Goal: Task Accomplishment & Management: Manage account settings

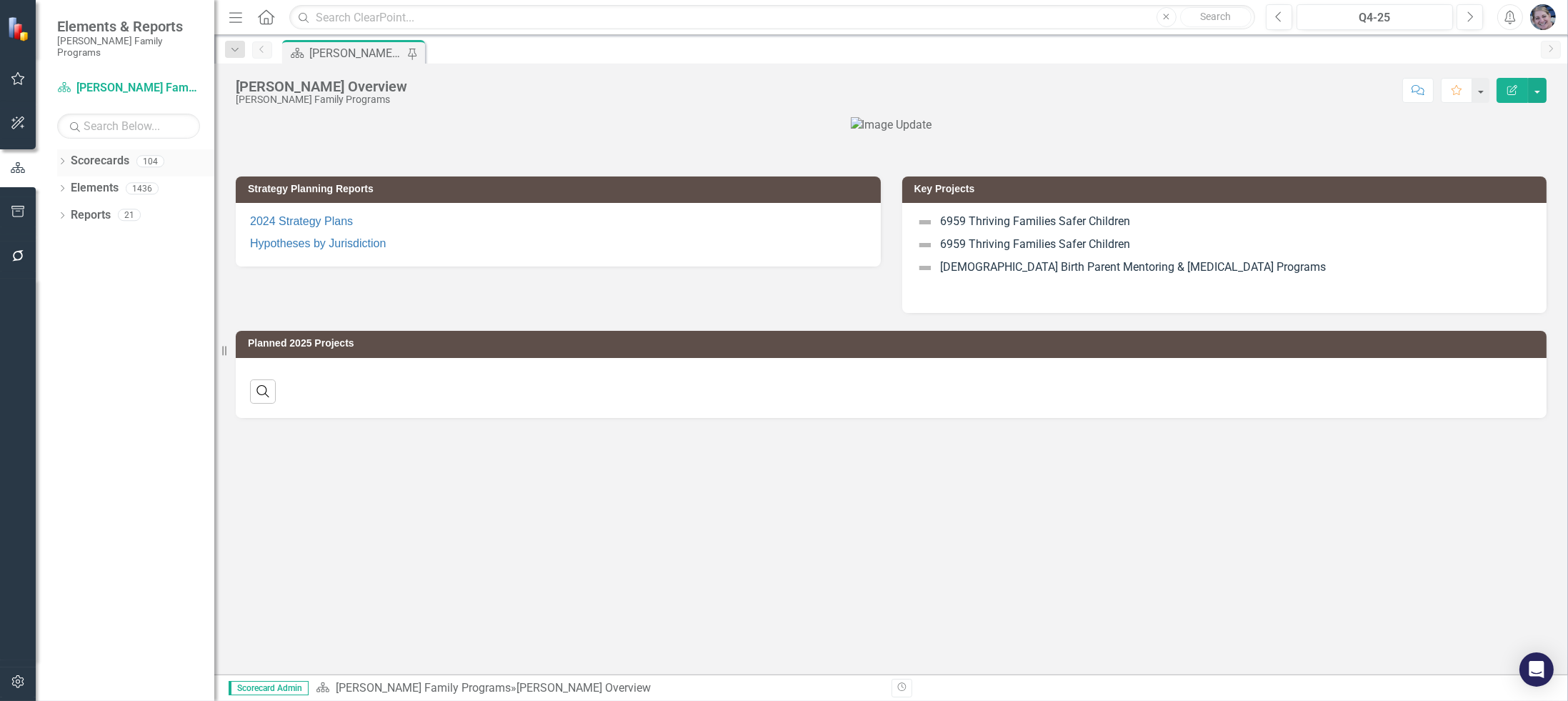
click at [62, 159] on icon "Dropdown" at bounding box center [62, 162] width 10 height 8
click at [69, 185] on icon at bounding box center [71, 188] width 4 height 7
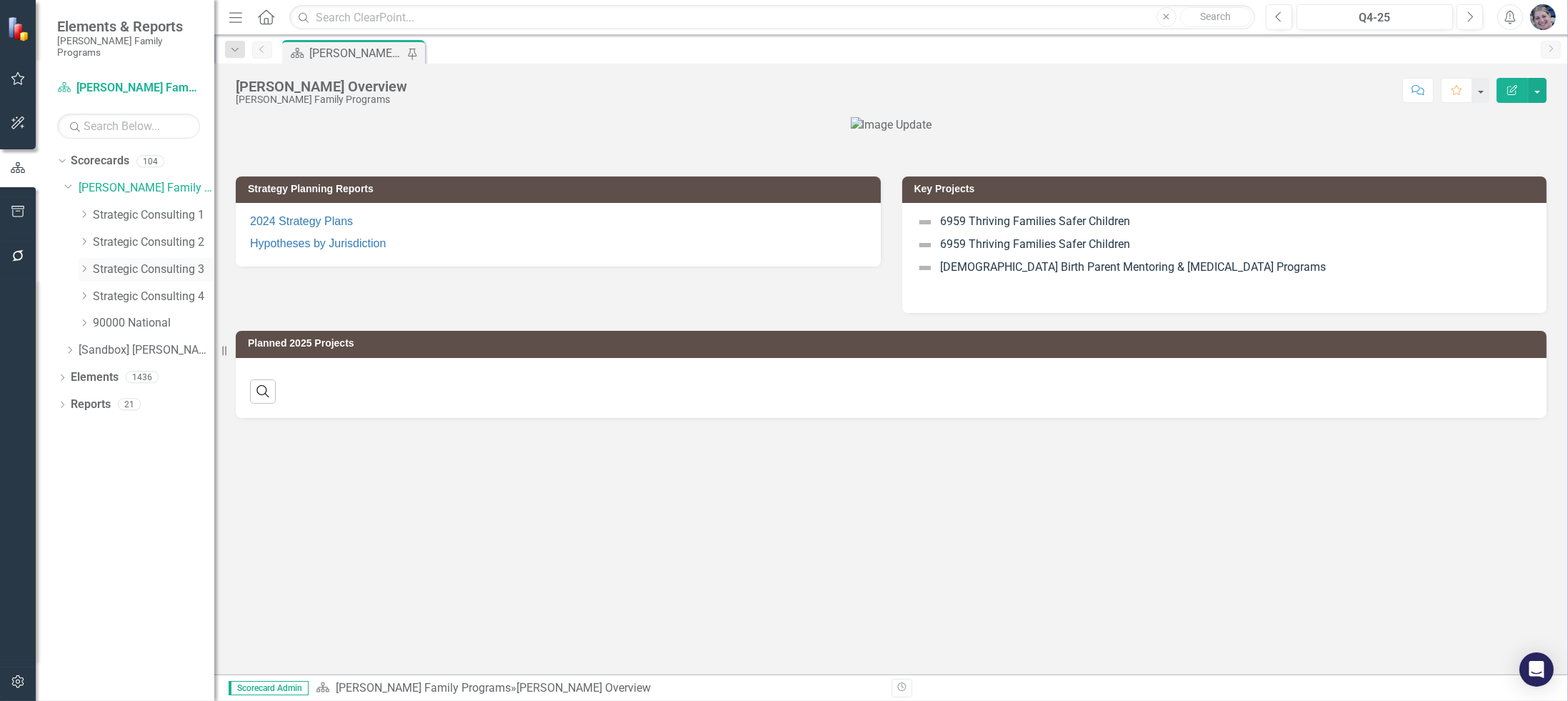
click at [82, 264] on icon "Dropdown" at bounding box center [83, 268] width 11 height 9
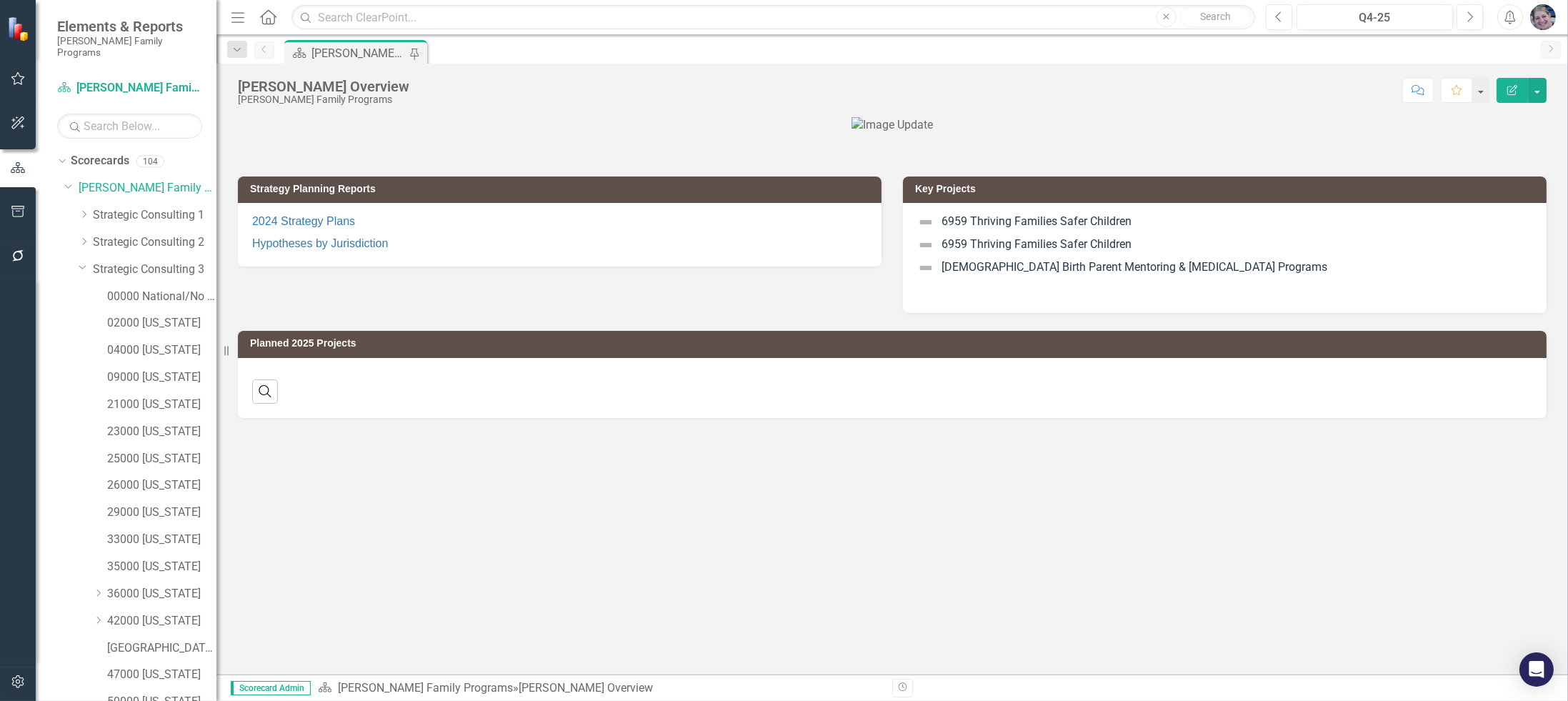
drag, startPoint x: 215, startPoint y: 408, endPoint x: 217, endPoint y: 458, distance: 50.0
click at [217, 458] on div "Resize" at bounding box center [222, 350] width 12 height 701
click at [163, 532] on link "33000 [US_STATE]" at bounding box center [161, 540] width 109 height 16
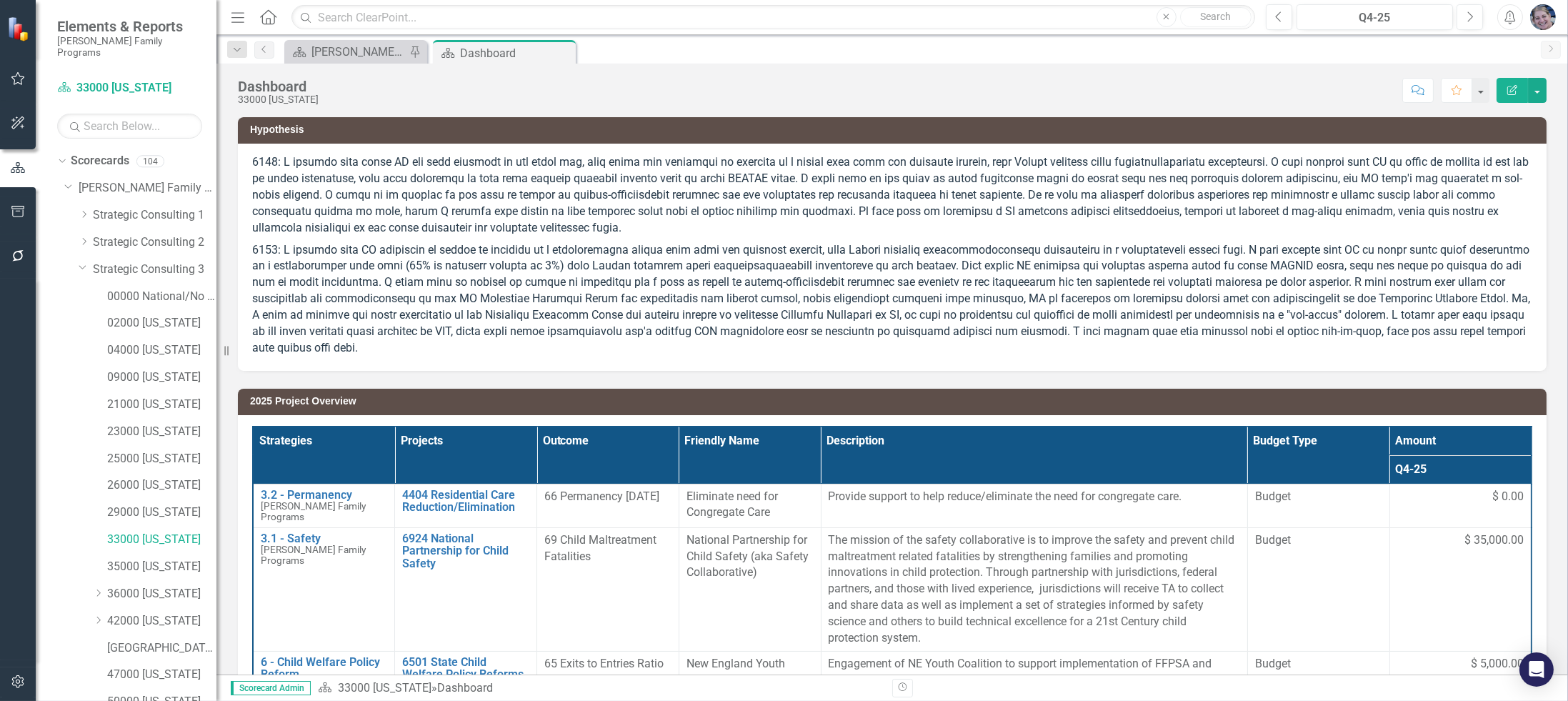
click at [482, 431] on th "Projects" at bounding box center [466, 454] width 142 height 57
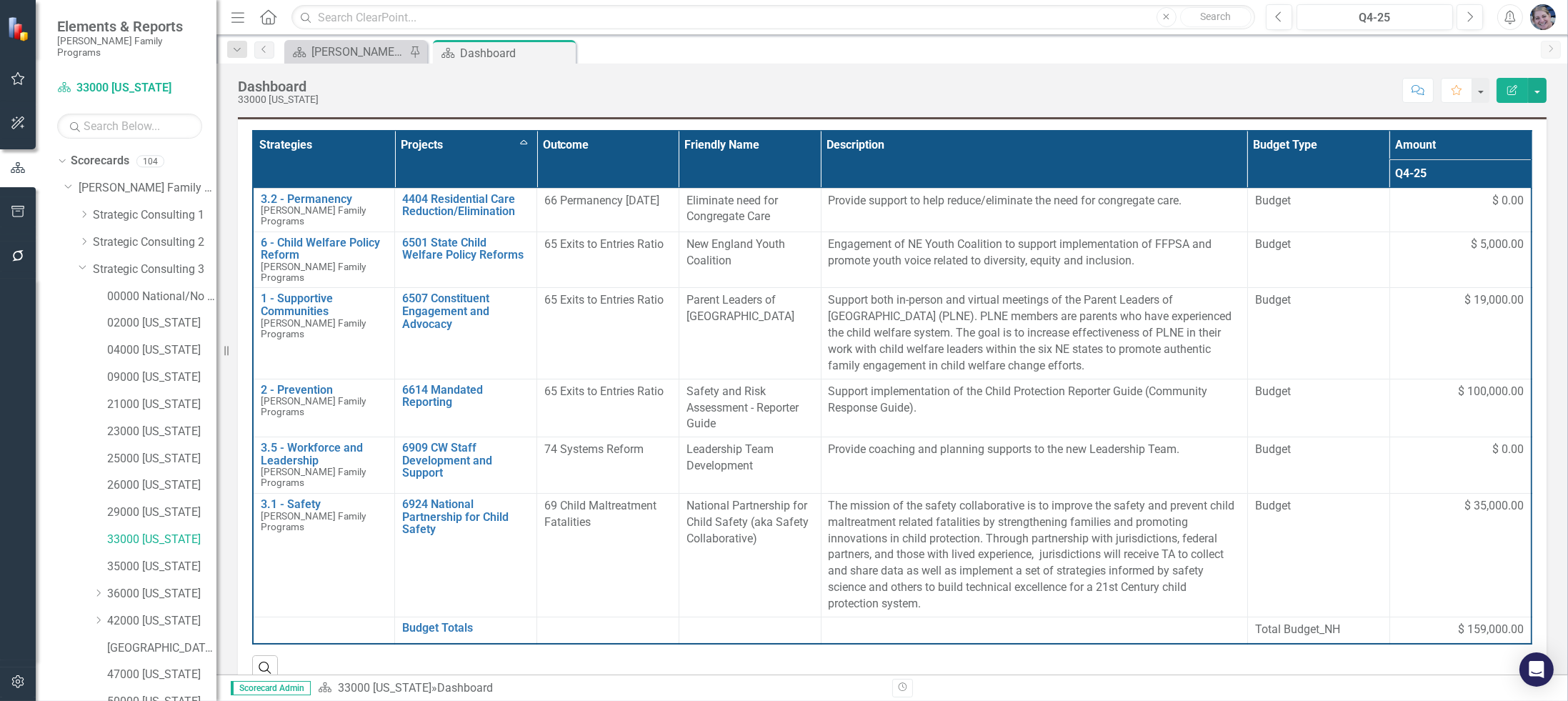
scroll to position [307, 0]
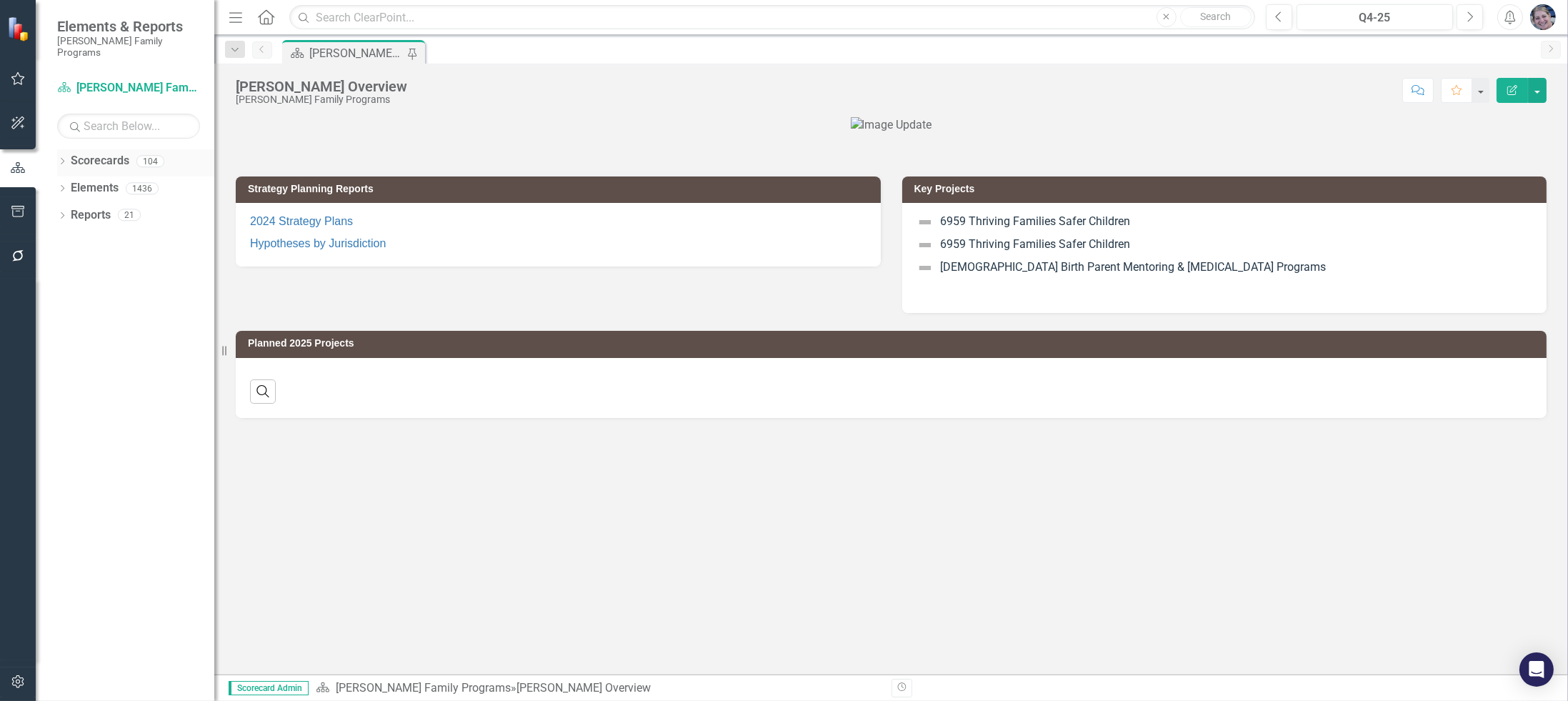
click at [62, 159] on icon "Dropdown" at bounding box center [62, 162] width 10 height 8
click at [68, 184] on icon "Dropdown" at bounding box center [70, 188] width 11 height 9
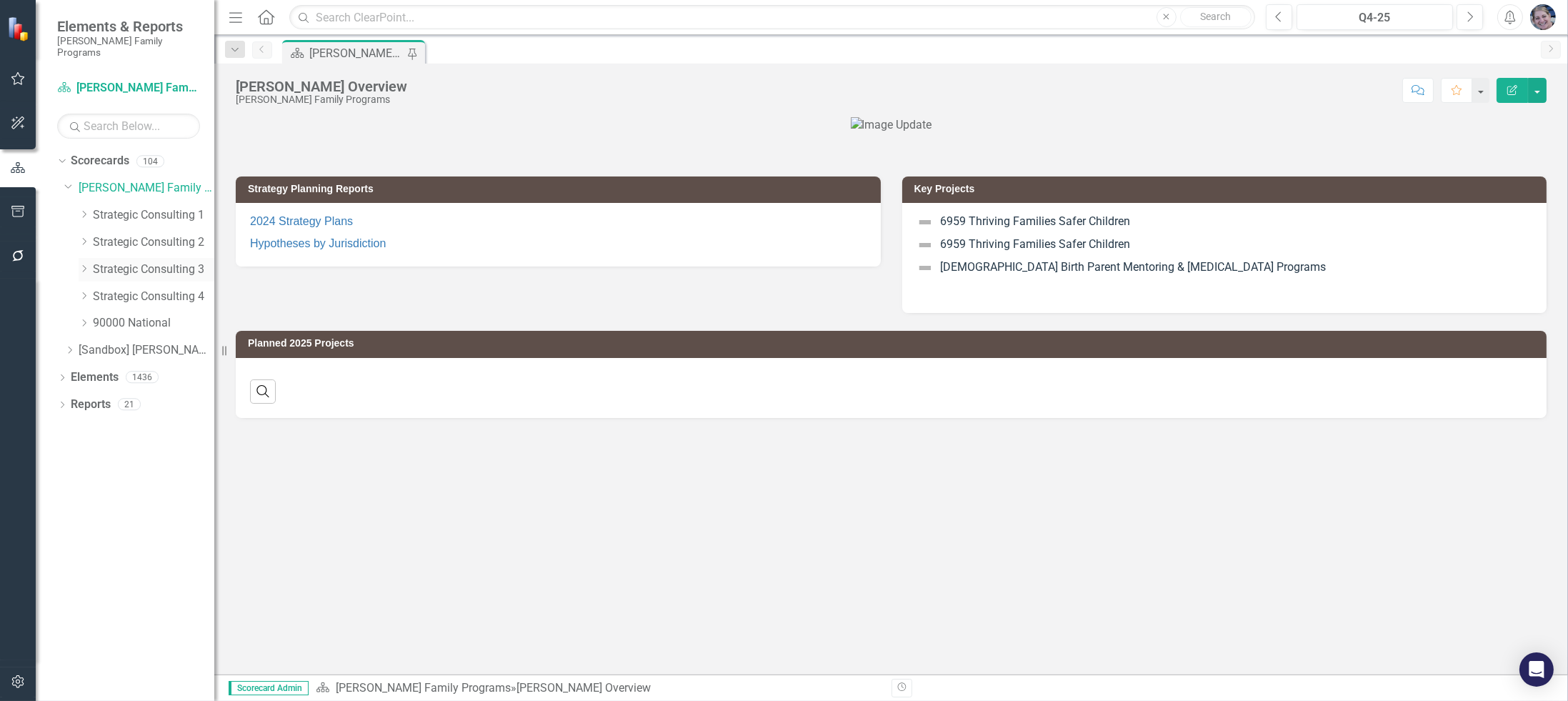
click at [83, 264] on icon "Dropdown" at bounding box center [83, 268] width 11 height 9
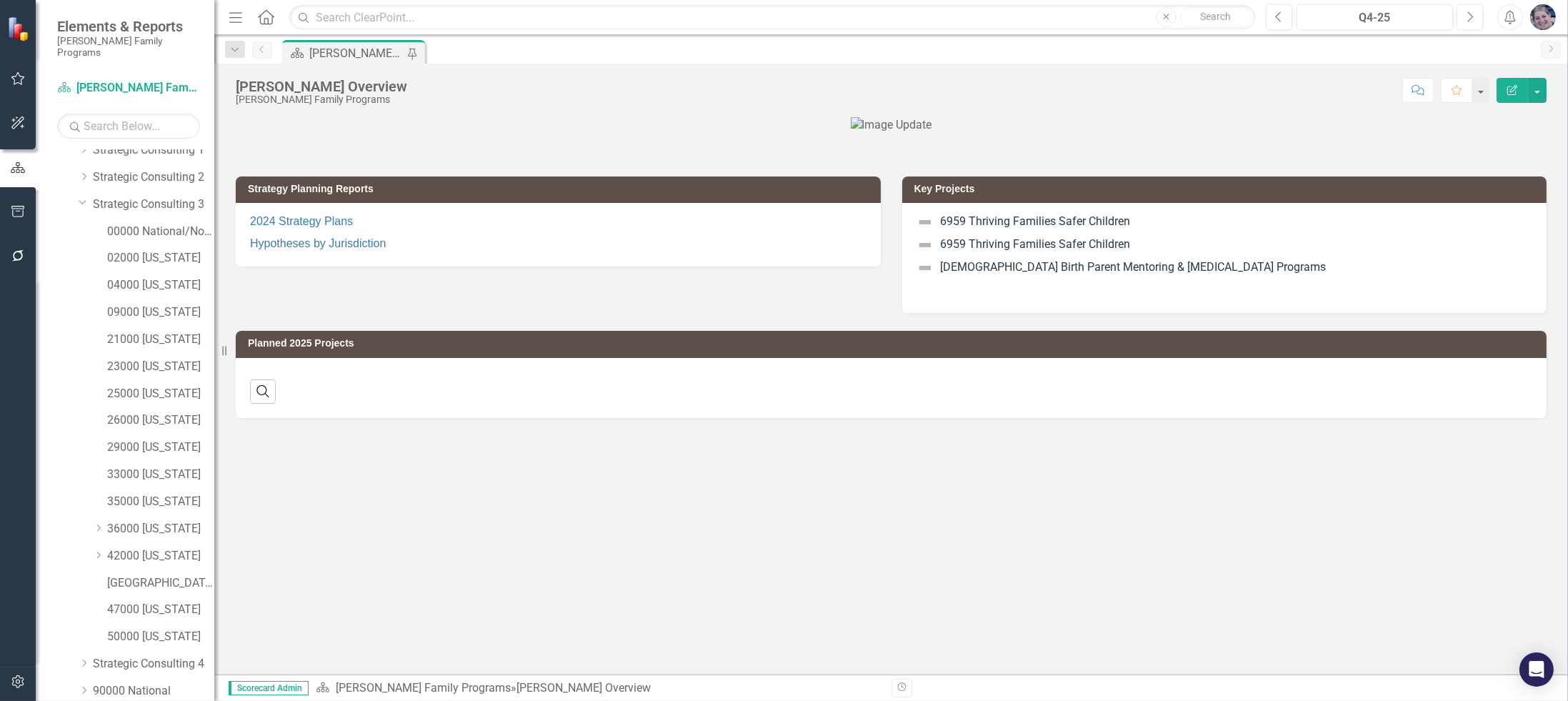
scroll to position [67, 0]
click at [149, 465] on link "33000 [US_STATE]" at bounding box center [160, 473] width 107 height 16
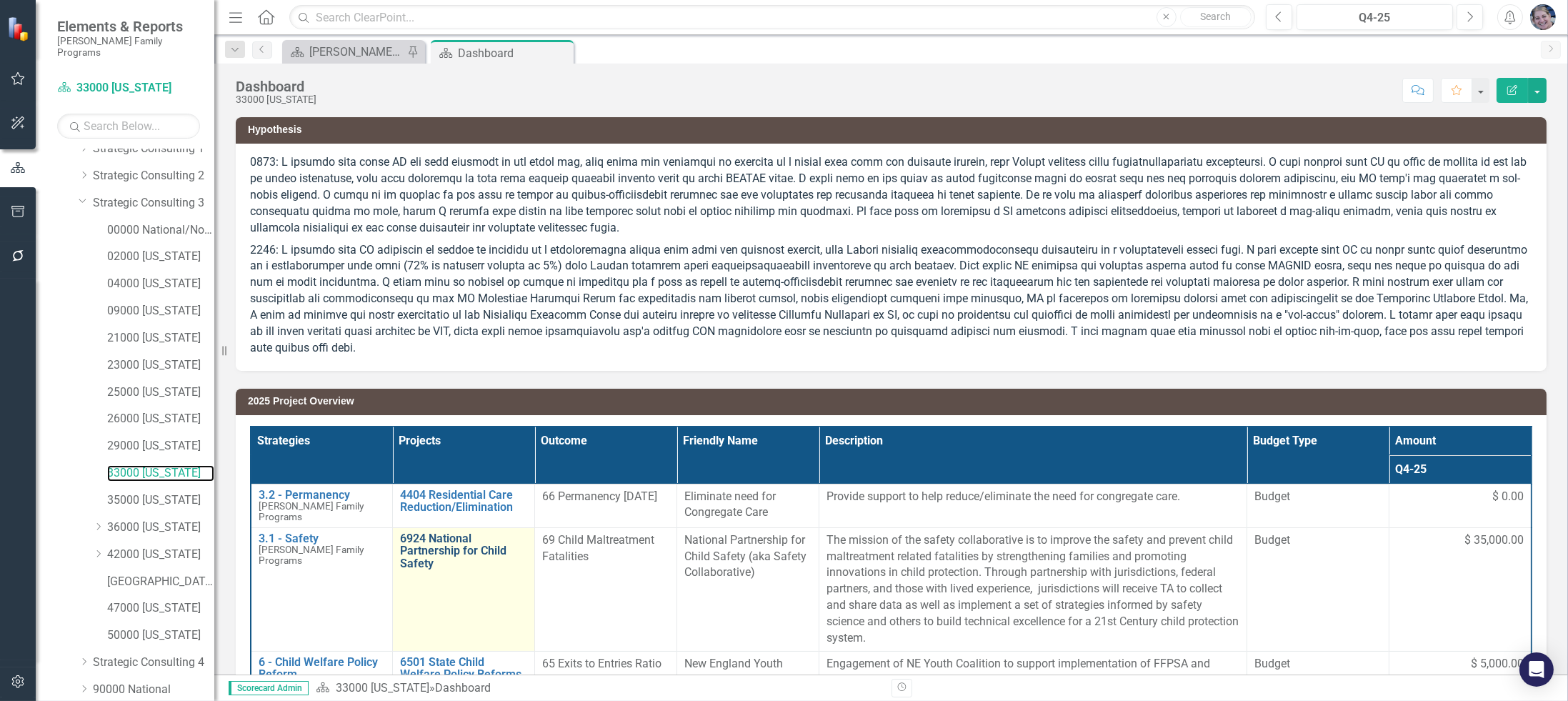
scroll to position [307, 0]
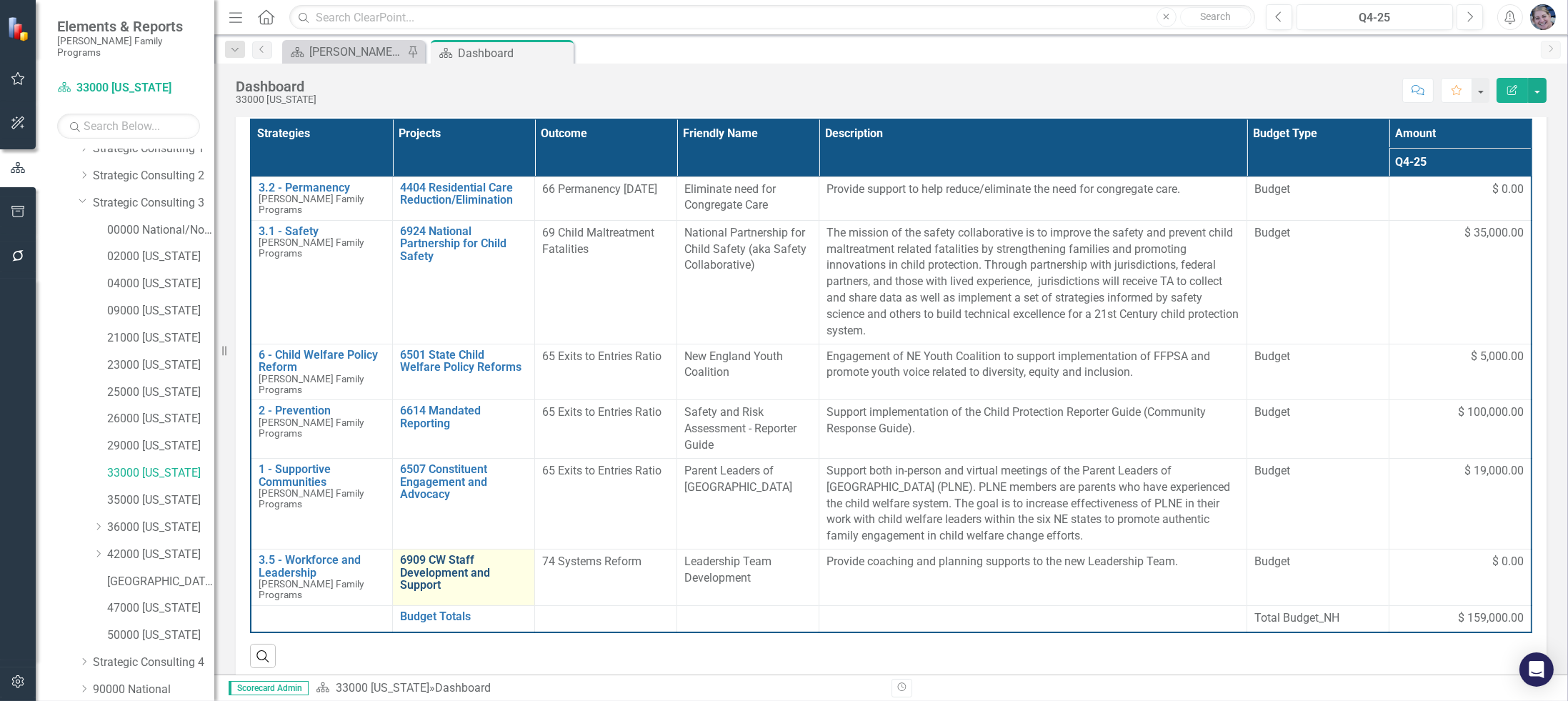
click at [467, 554] on link "6909 CW Staff Development and Support" at bounding box center [464, 572] width 128 height 38
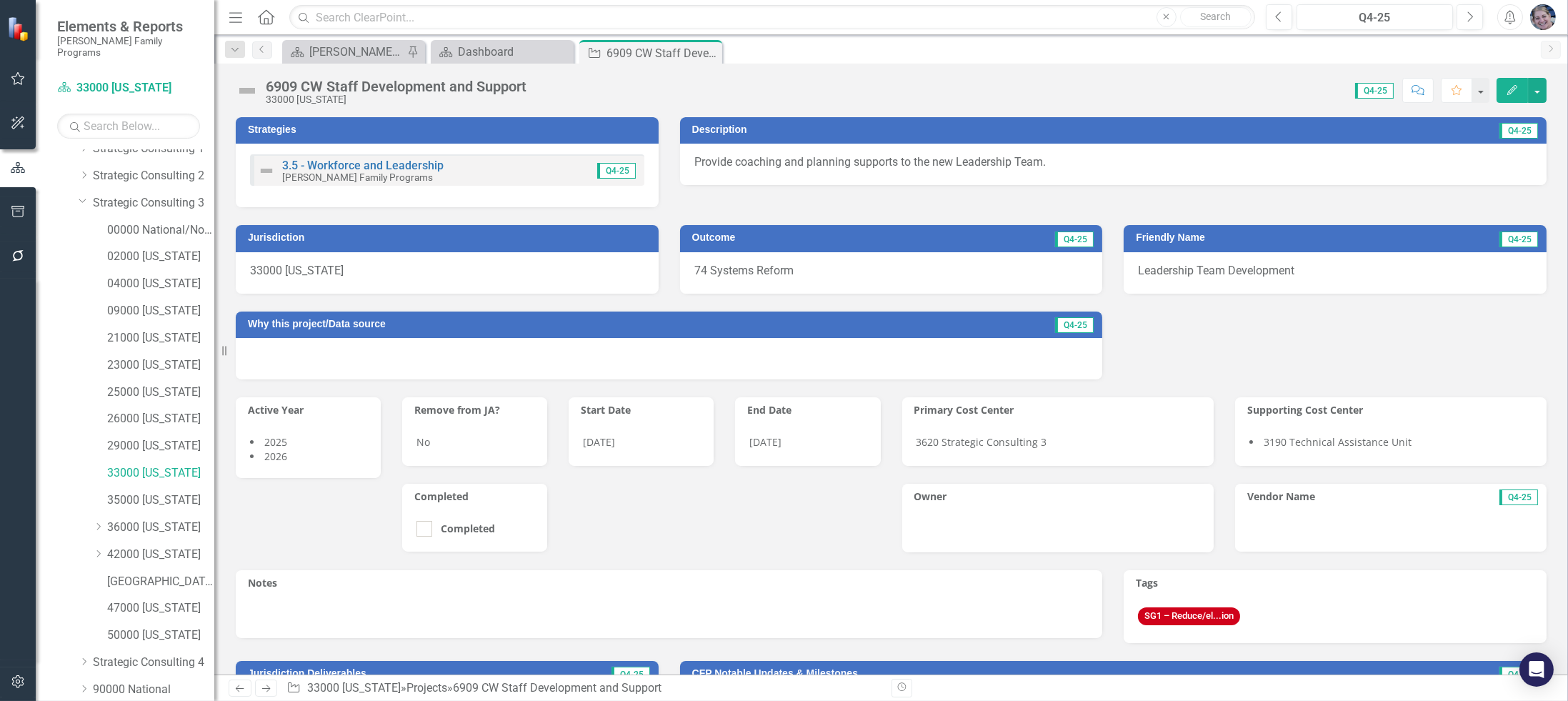
click at [532, 78] on div "6909 CW Staff Development and Support 33000 [US_STATE]" at bounding box center [399, 91] width 268 height 26
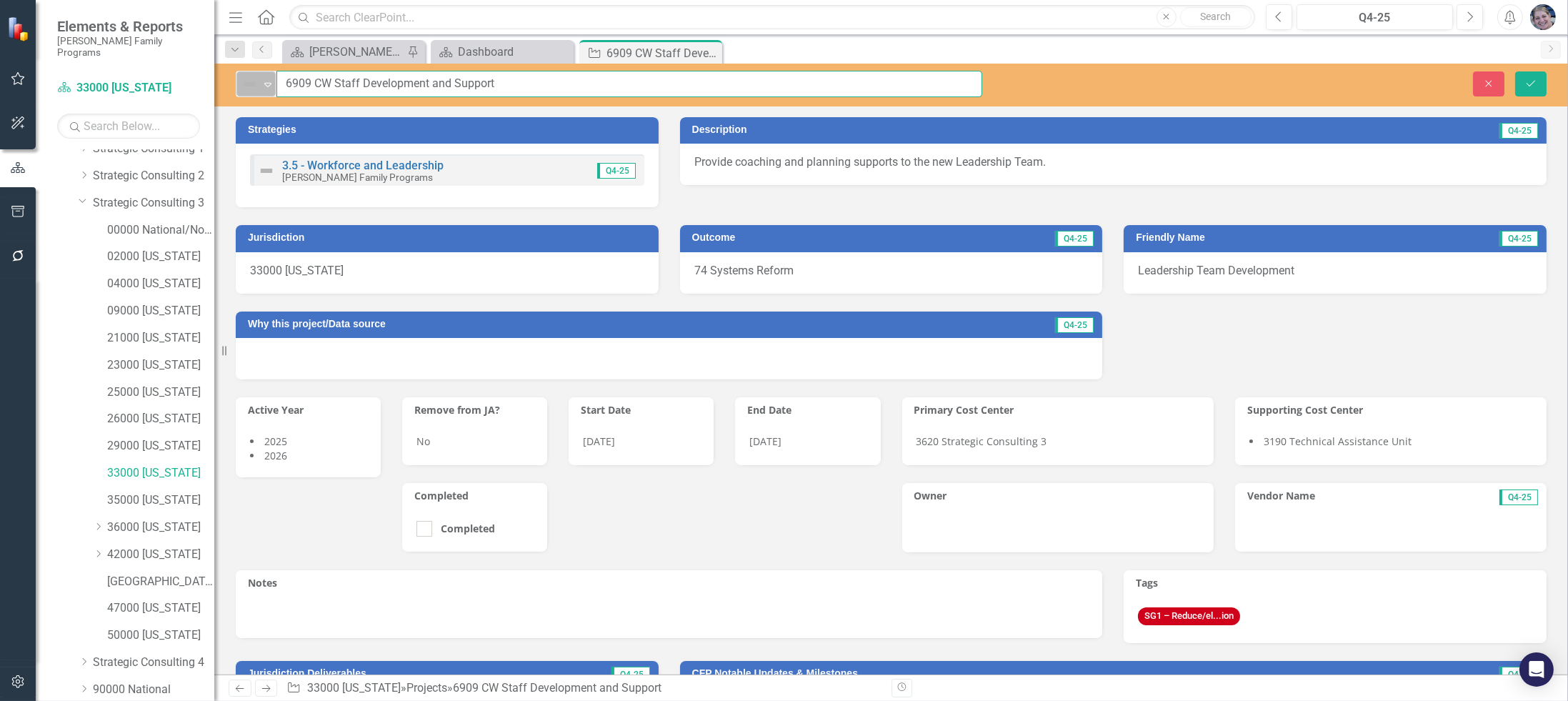
drag, startPoint x: 519, startPoint y: 83, endPoint x: 274, endPoint y: 78, distance: 245.1
click at [274, 78] on div "Not Defined Expand 6909 CW Staff Development and Support" at bounding box center [609, 83] width 746 height 26
click at [1490, 91] on button "Close" at bounding box center [1489, 84] width 32 height 25
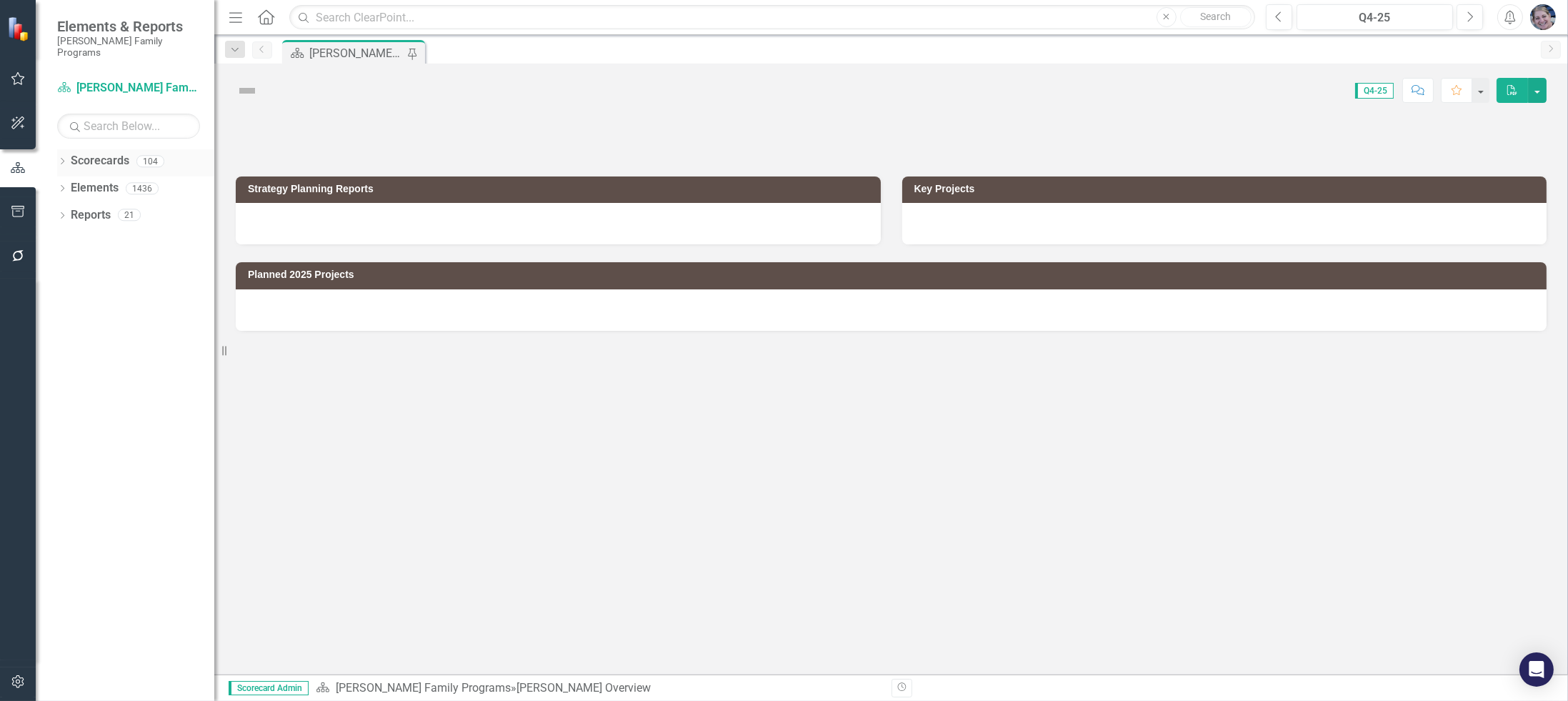
click at [62, 159] on icon "Dropdown" at bounding box center [62, 162] width 10 height 8
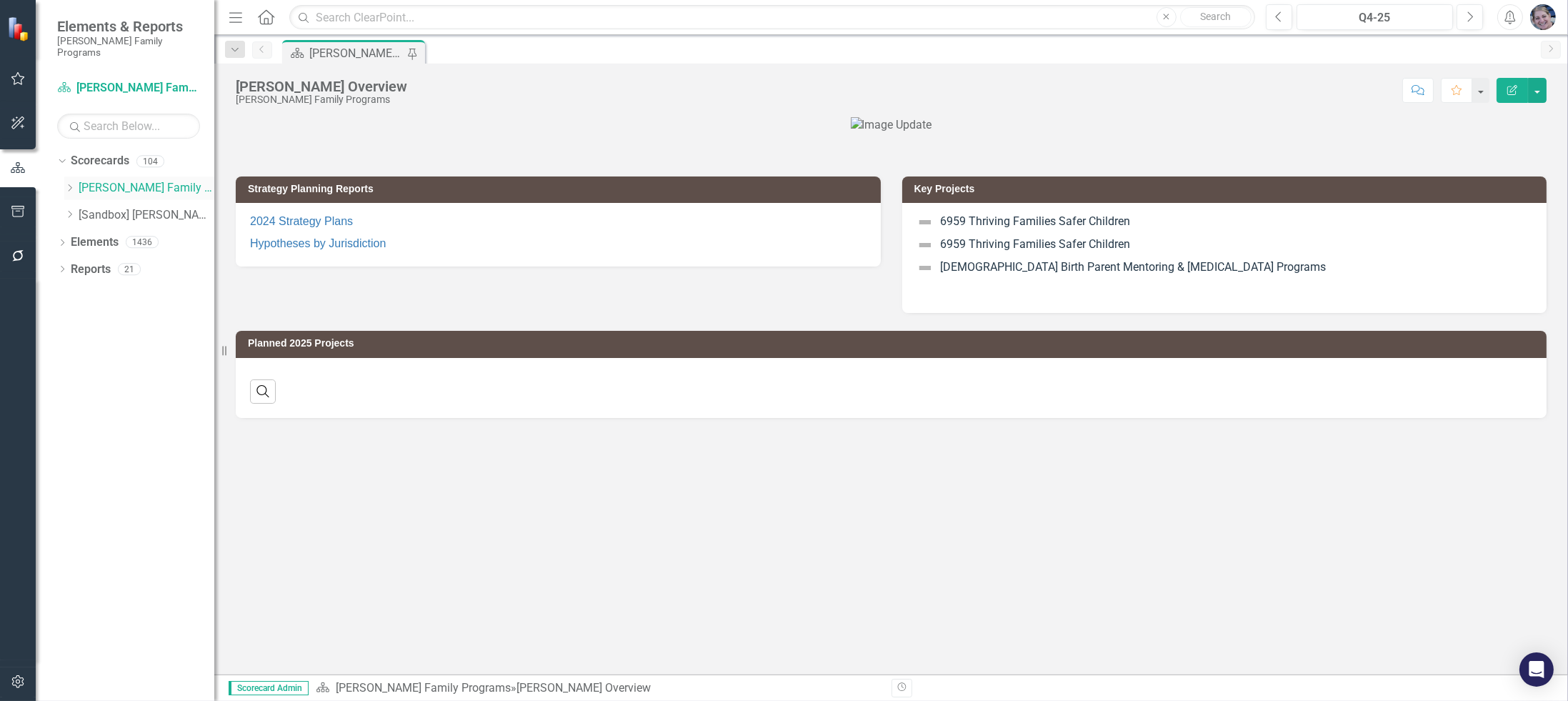
click at [67, 184] on icon "Dropdown" at bounding box center [70, 188] width 11 height 9
click at [86, 264] on icon "Dropdown" at bounding box center [83, 268] width 11 height 9
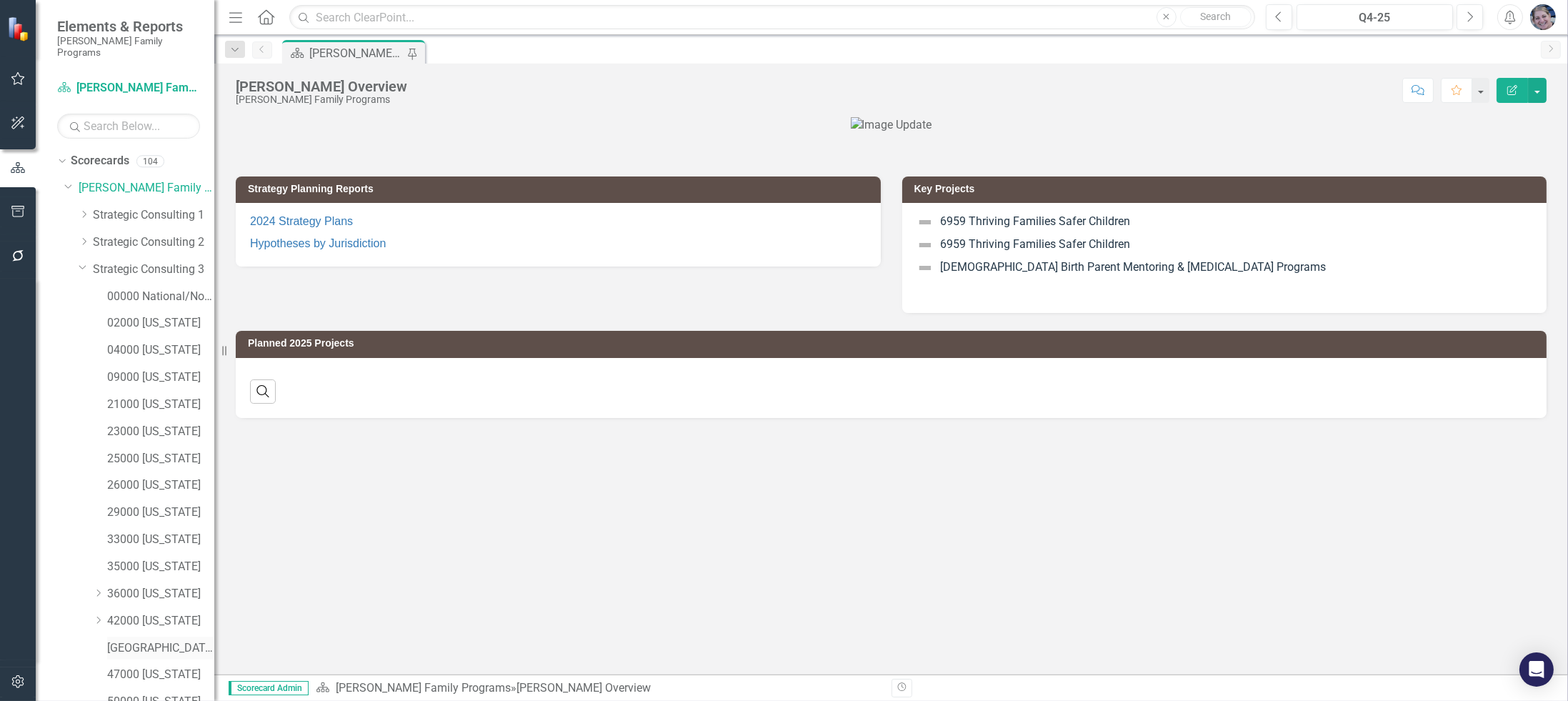
click at [169, 640] on link "[GEOGRAPHIC_DATA][US_STATE]" at bounding box center [160, 648] width 107 height 16
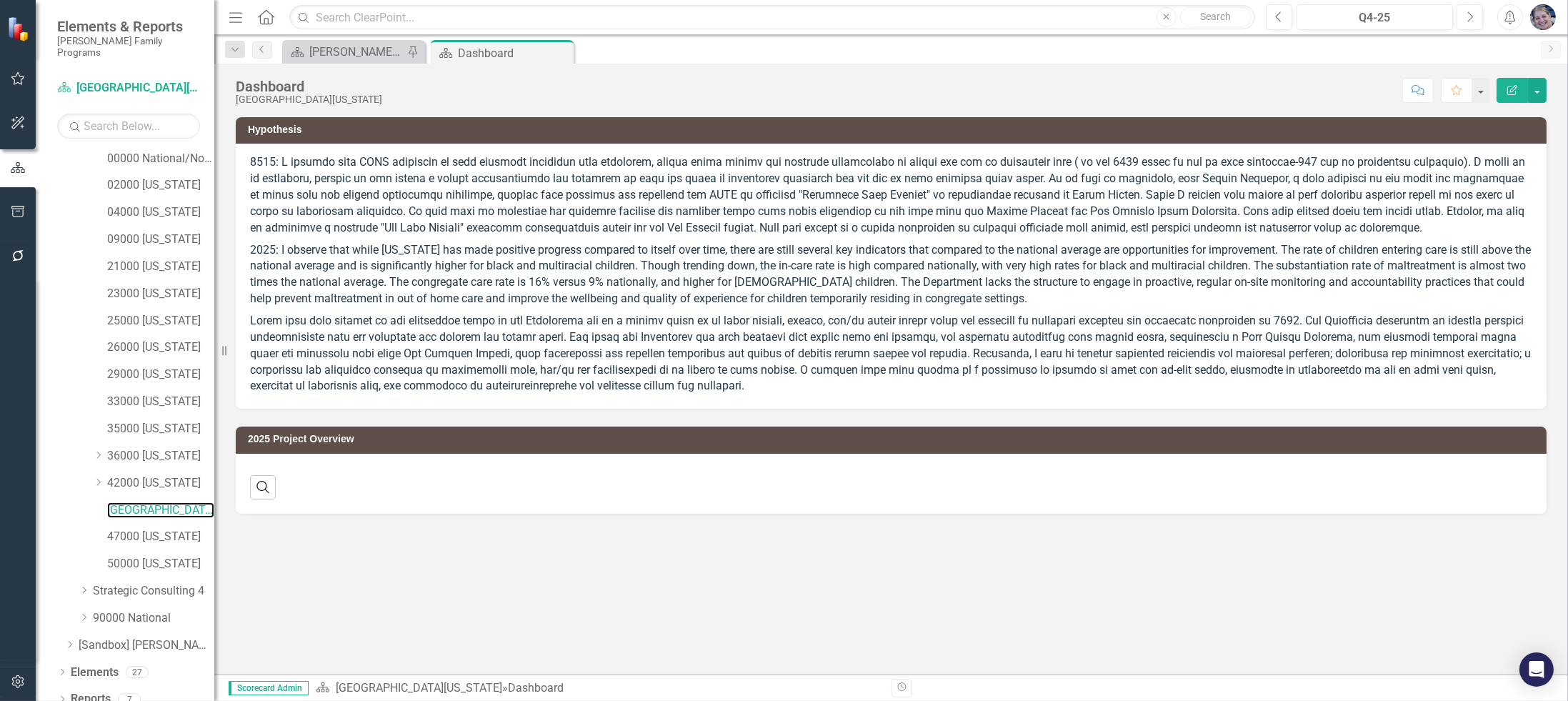
scroll to position [139, 0]
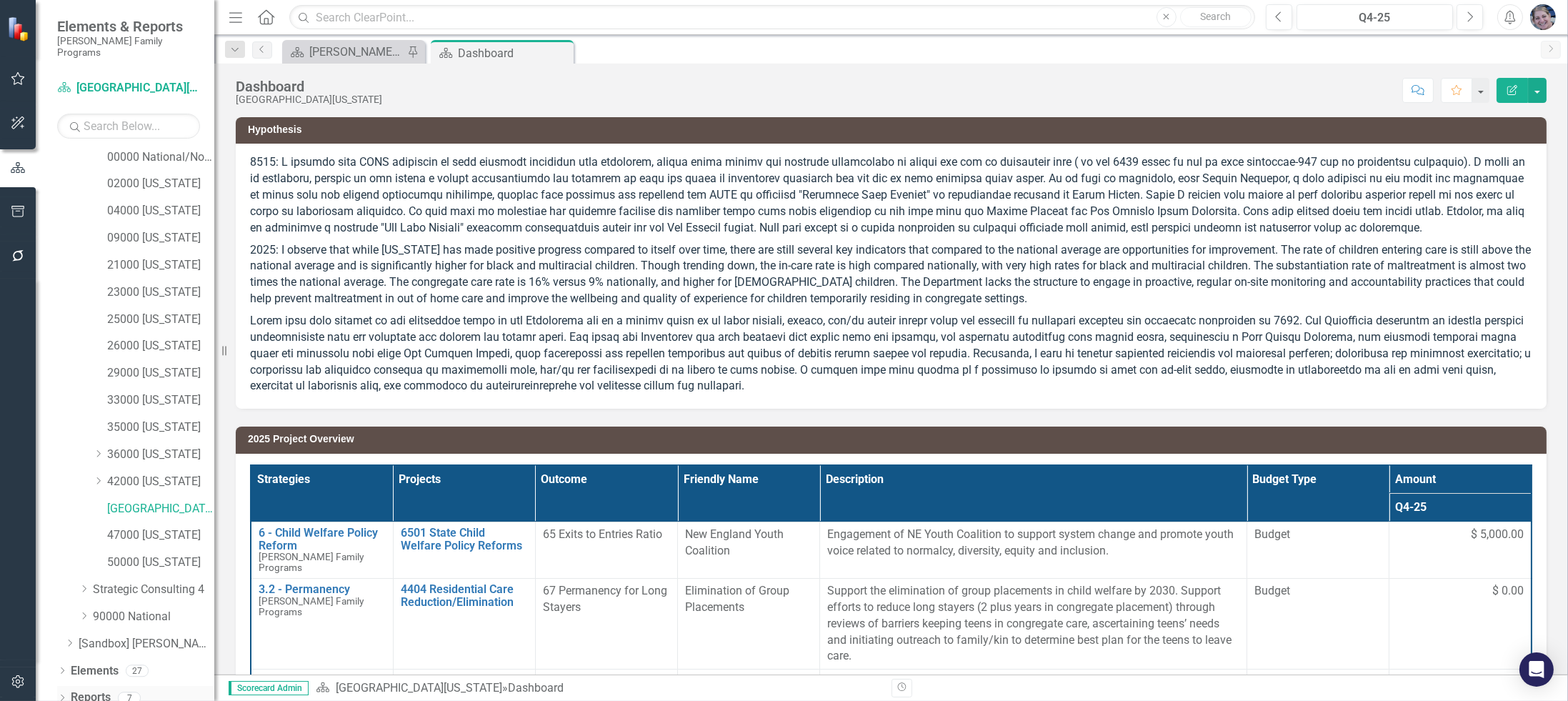
click at [97, 689] on link "Reports" at bounding box center [90, 697] width 40 height 16
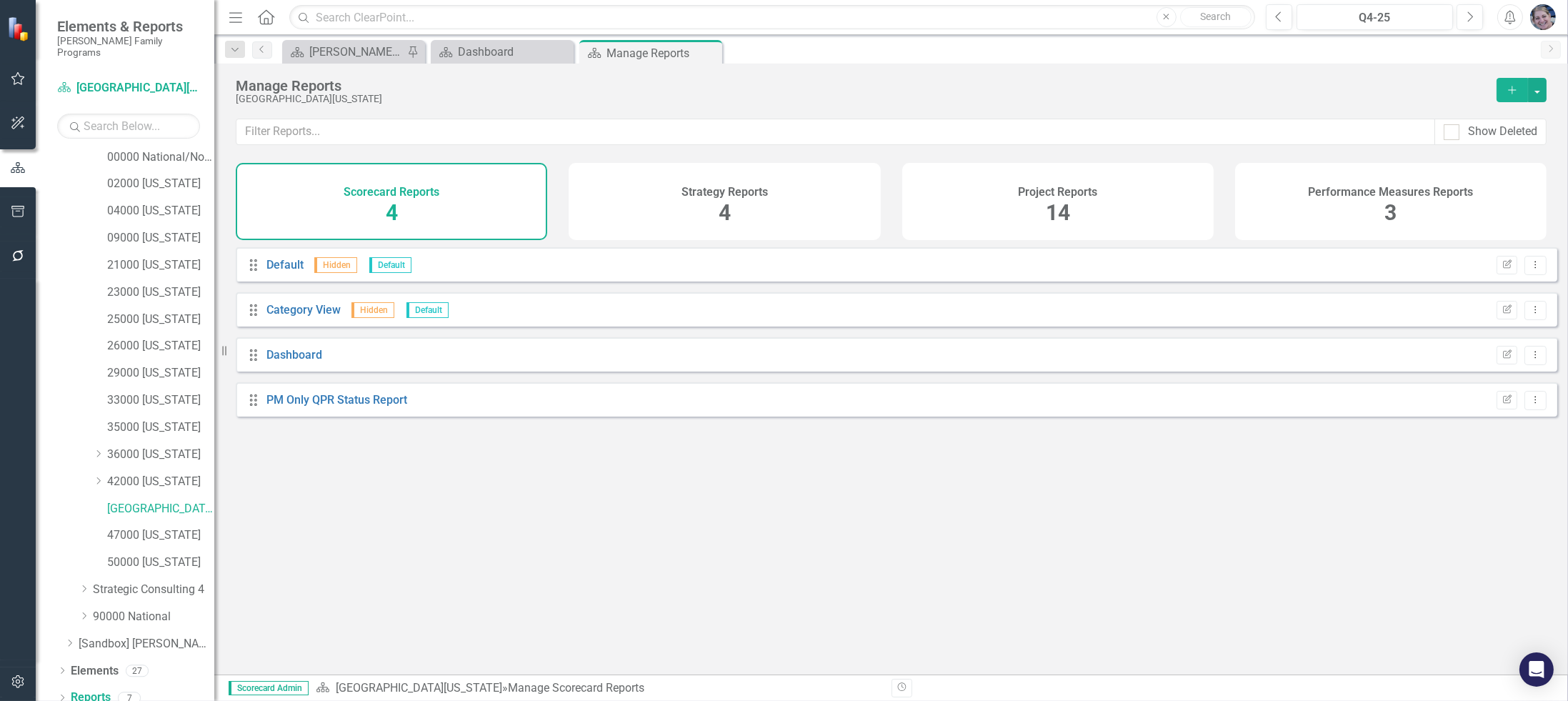
click at [1078, 201] on div "Project Reports 14" at bounding box center [1058, 202] width 311 height 77
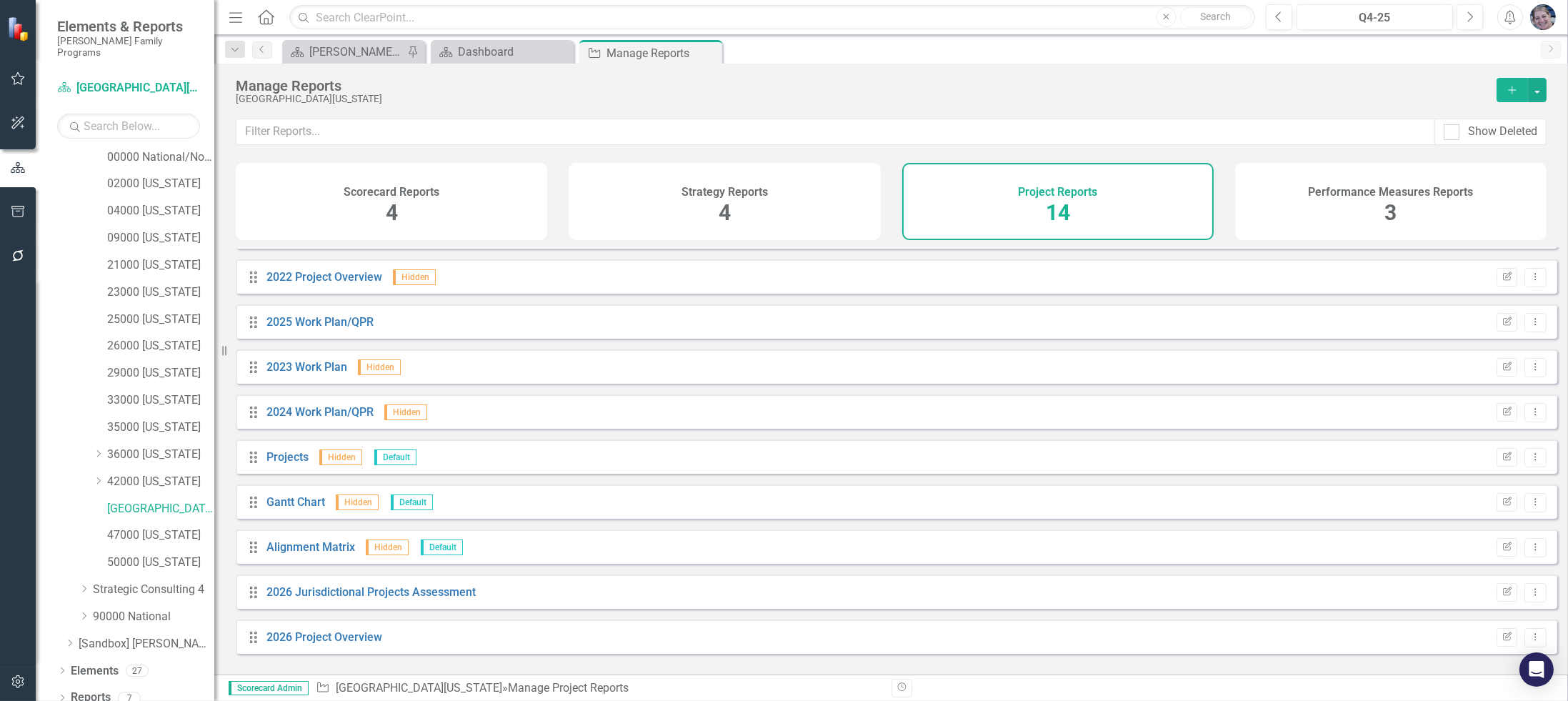
scroll to position [105, 0]
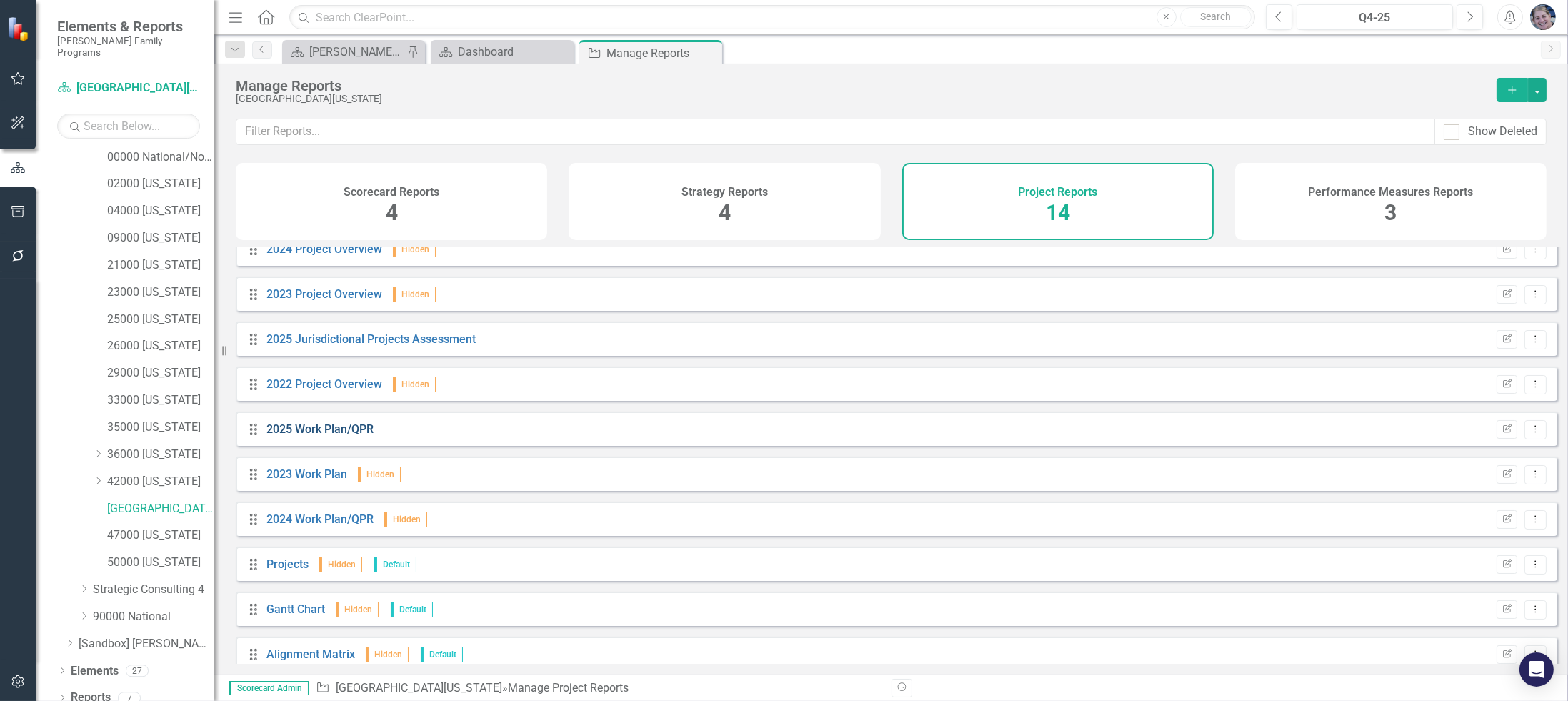
click at [326, 434] on link "2025 Work Plan/QPR" at bounding box center [320, 429] width 107 height 14
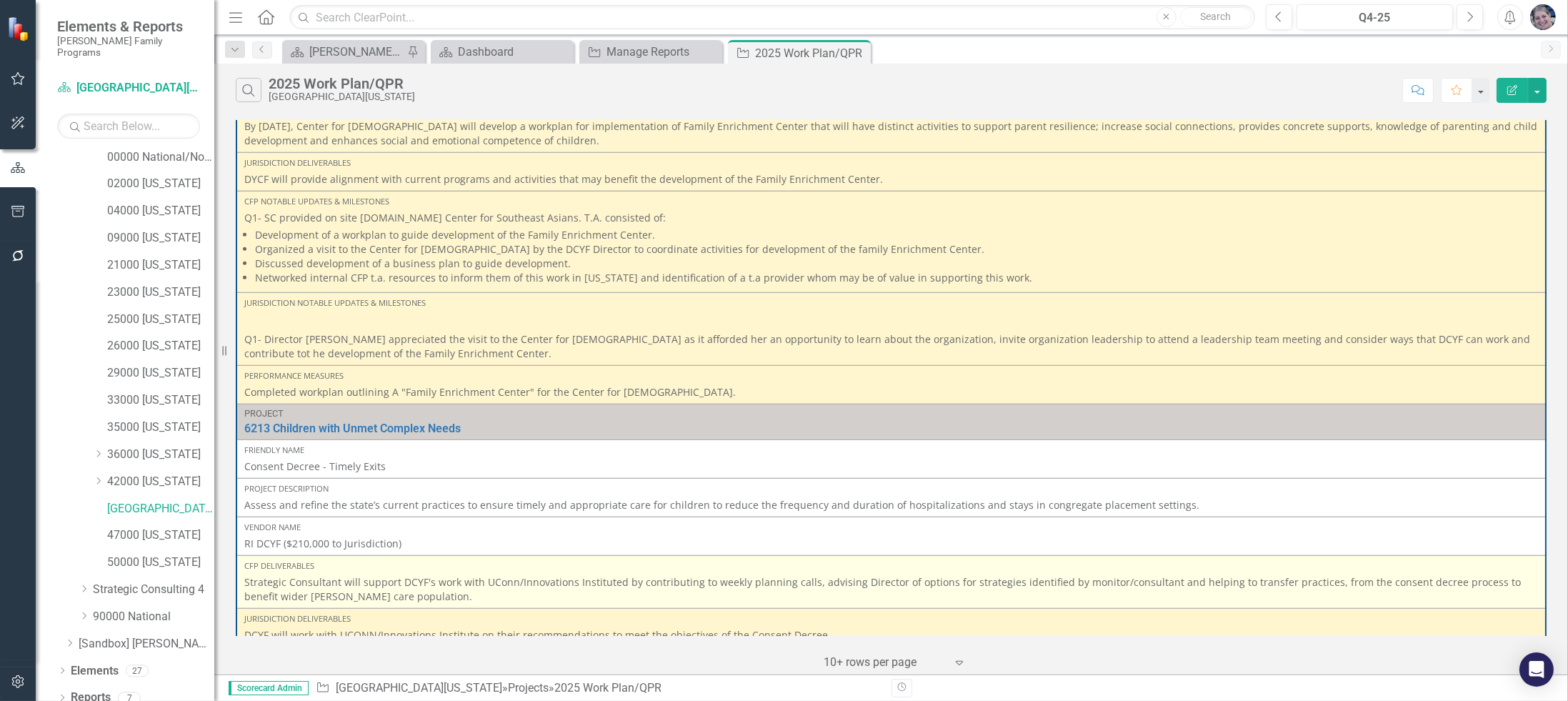
scroll to position [2787, 0]
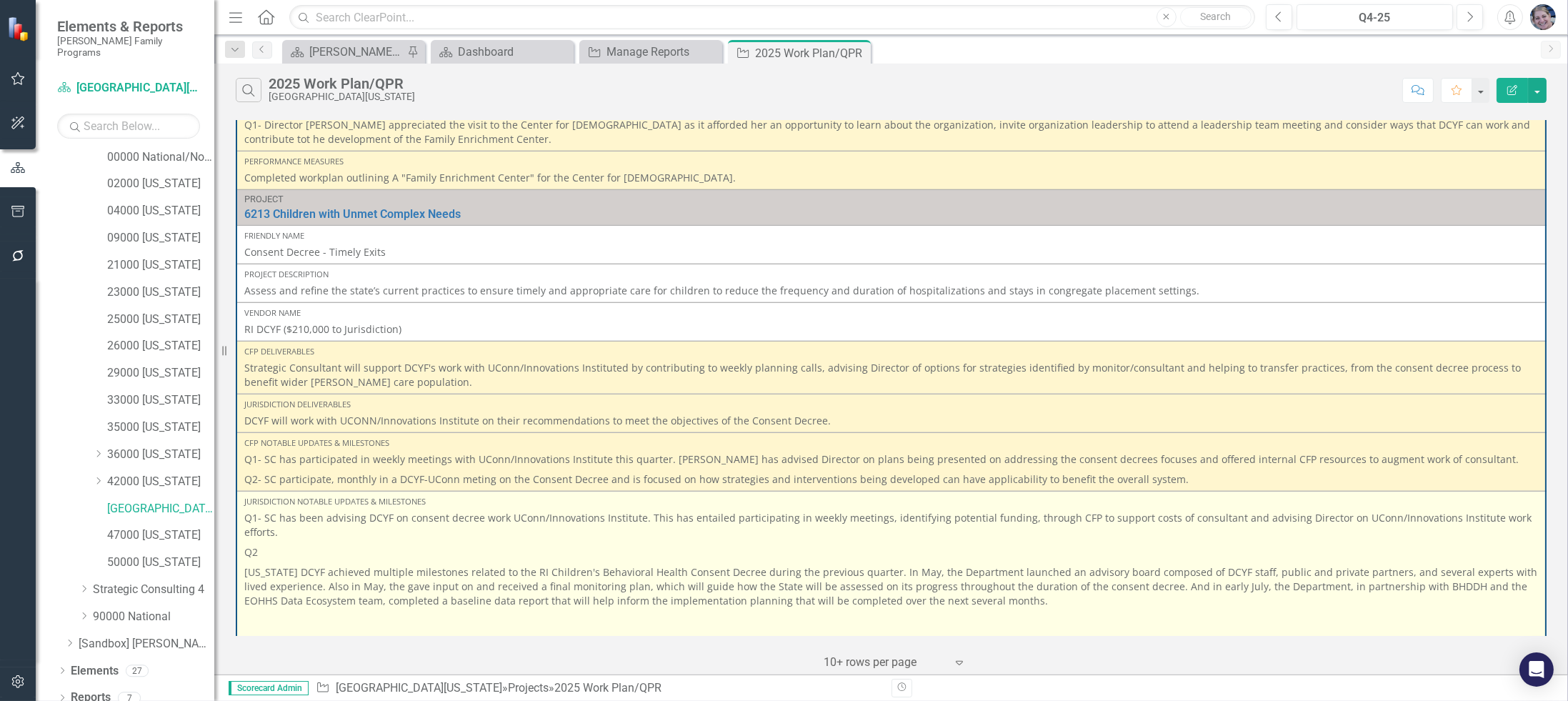
click at [343, 542] on p "Q2" at bounding box center [891, 552] width 1294 height 20
click at [282, 542] on p "Q2" at bounding box center [891, 552] width 1294 height 20
click at [280, 542] on p "Q2" at bounding box center [891, 552] width 1294 height 20
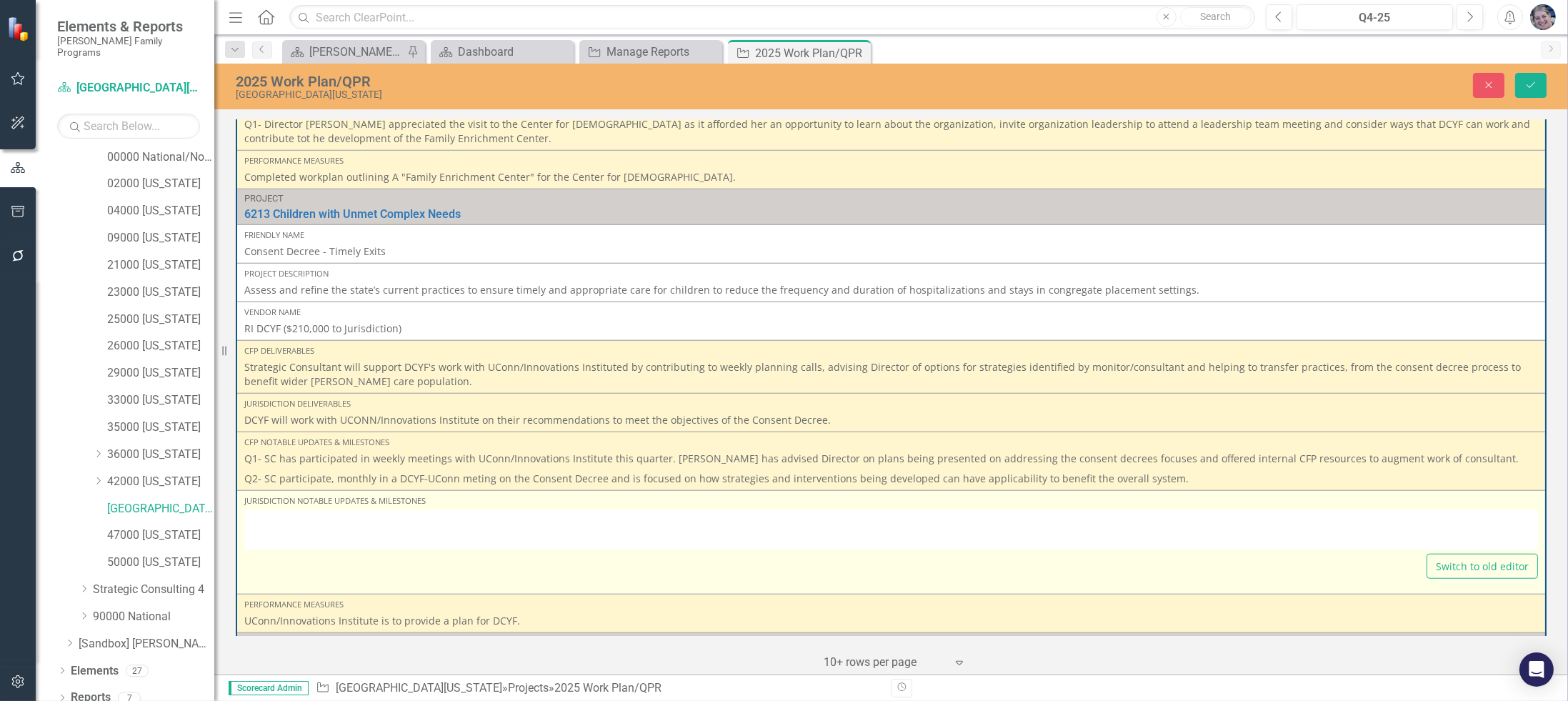
type textarea "<p>Q1- SC has been advising DCYF on consent decree work UConn/Innovations Insti…"
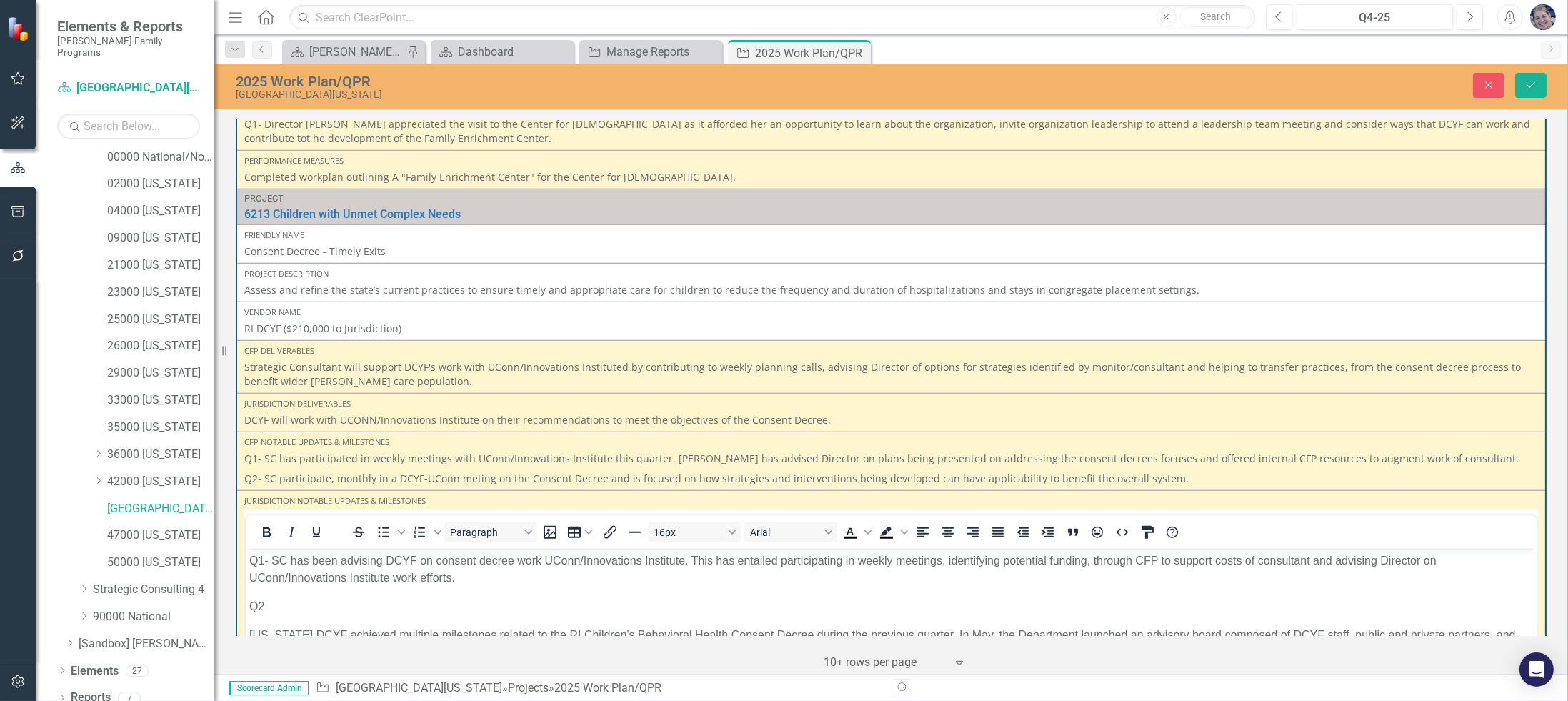
scroll to position [0, 0]
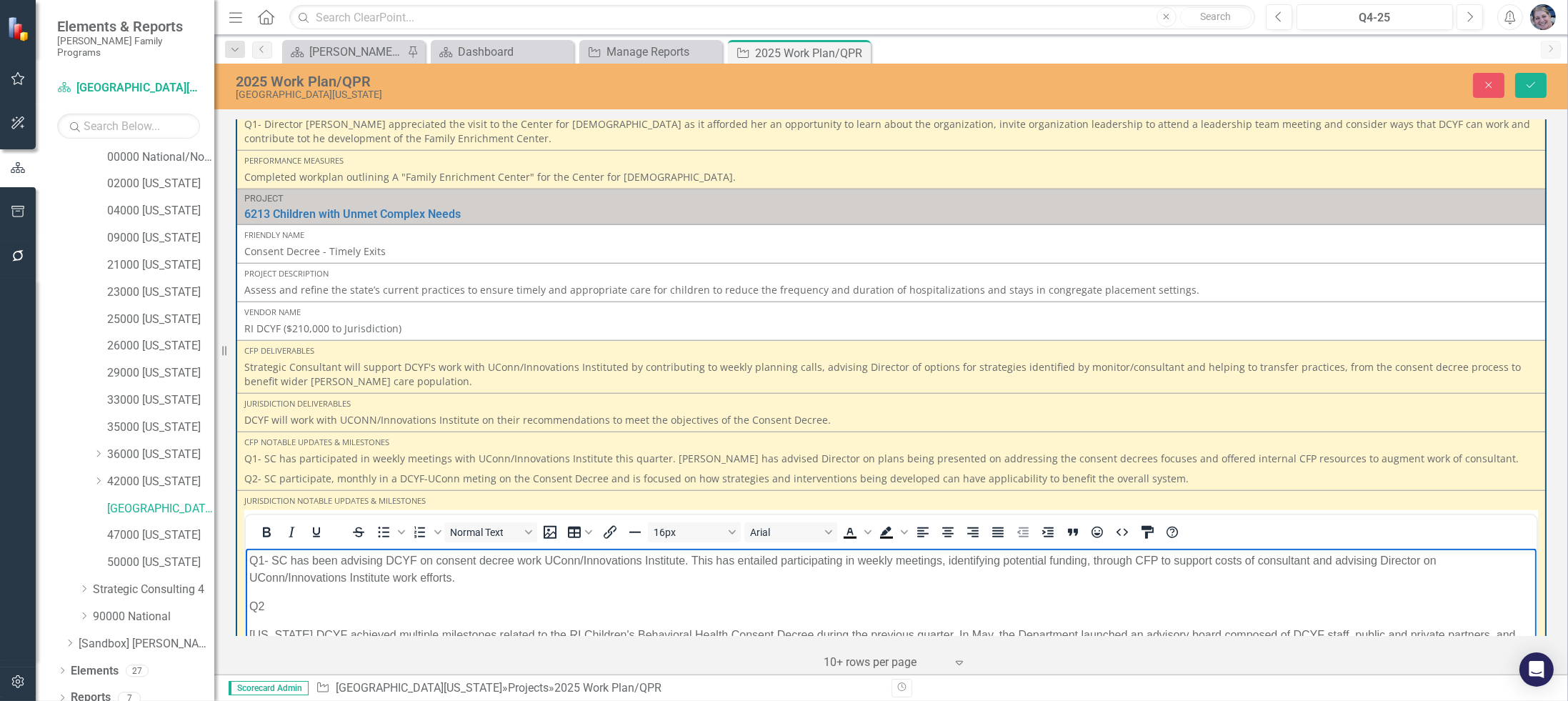
click at [304, 606] on p "Q2" at bounding box center [890, 607] width 1284 height 17
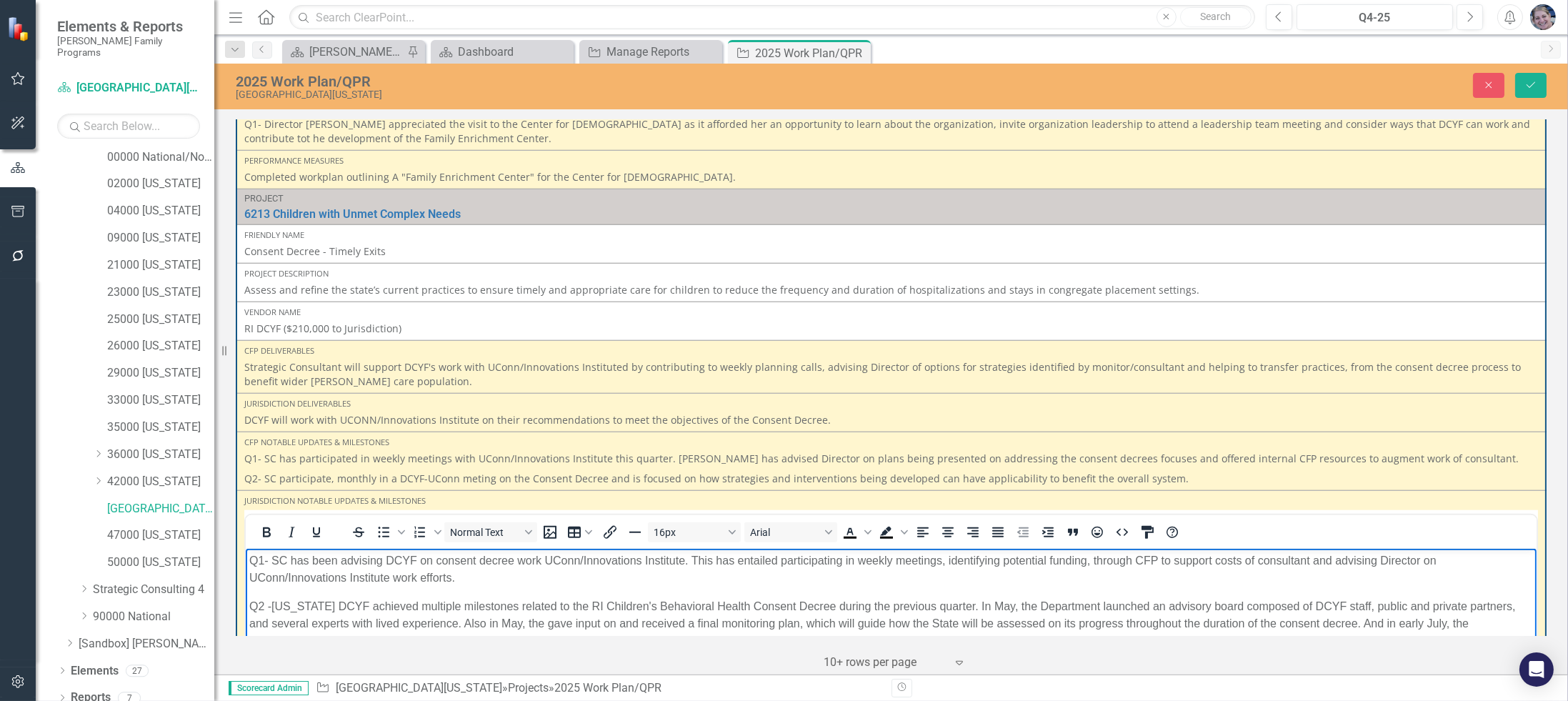
scroll to position [2894, 0]
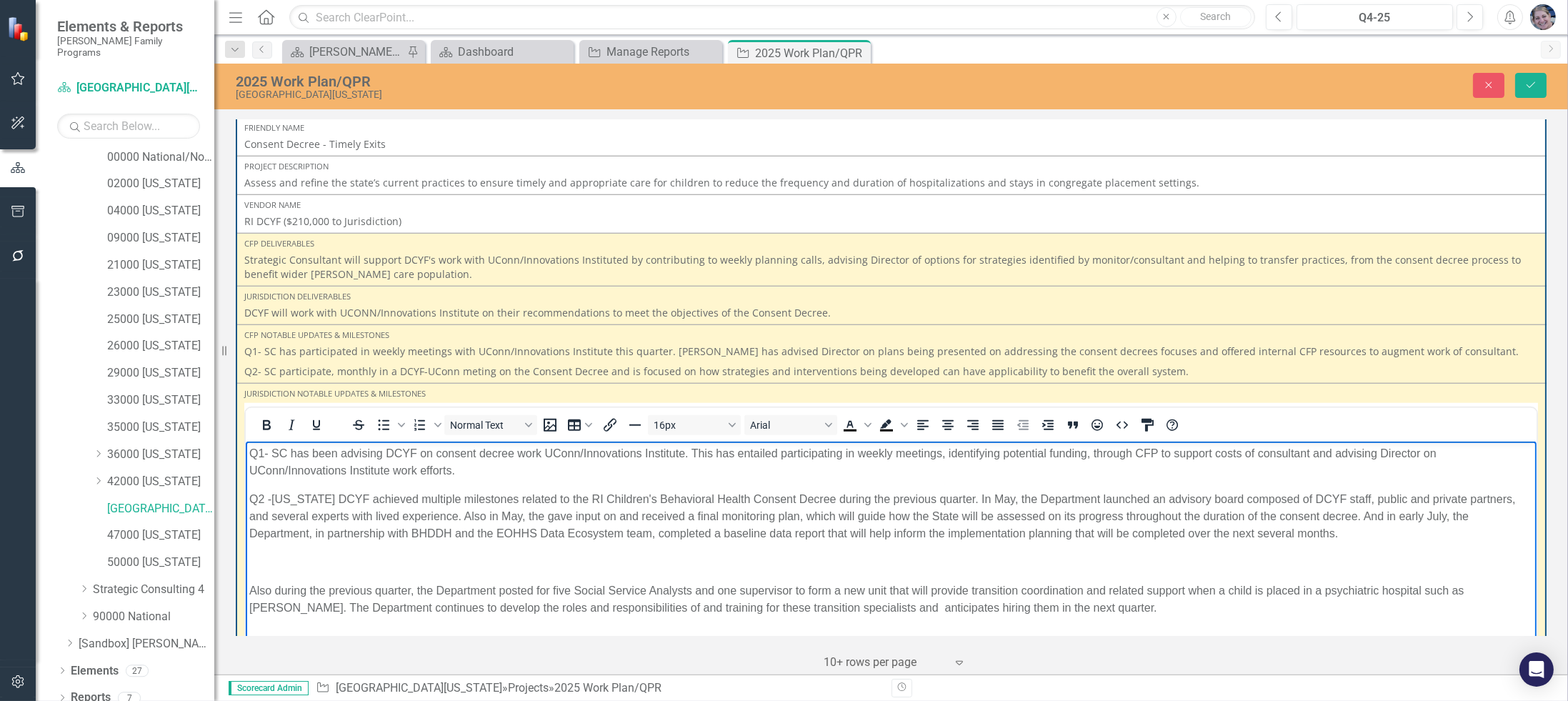
click at [440, 567] on p "Rich Text Area. Press ALT-0 for help." at bounding box center [890, 563] width 1284 height 17
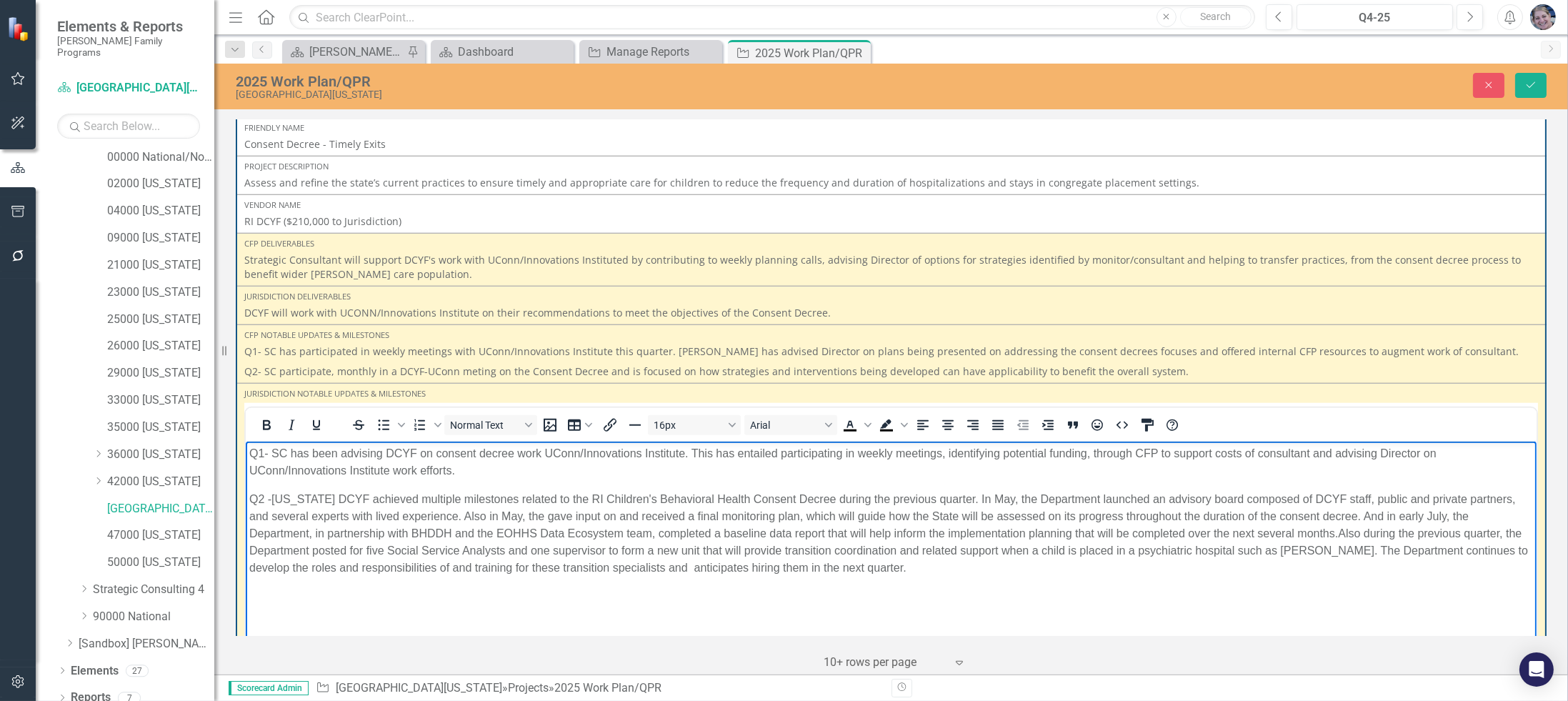
click at [590, 601] on p "Rich Text Area. Press ALT-0 for help." at bounding box center [890, 597] width 1284 height 17
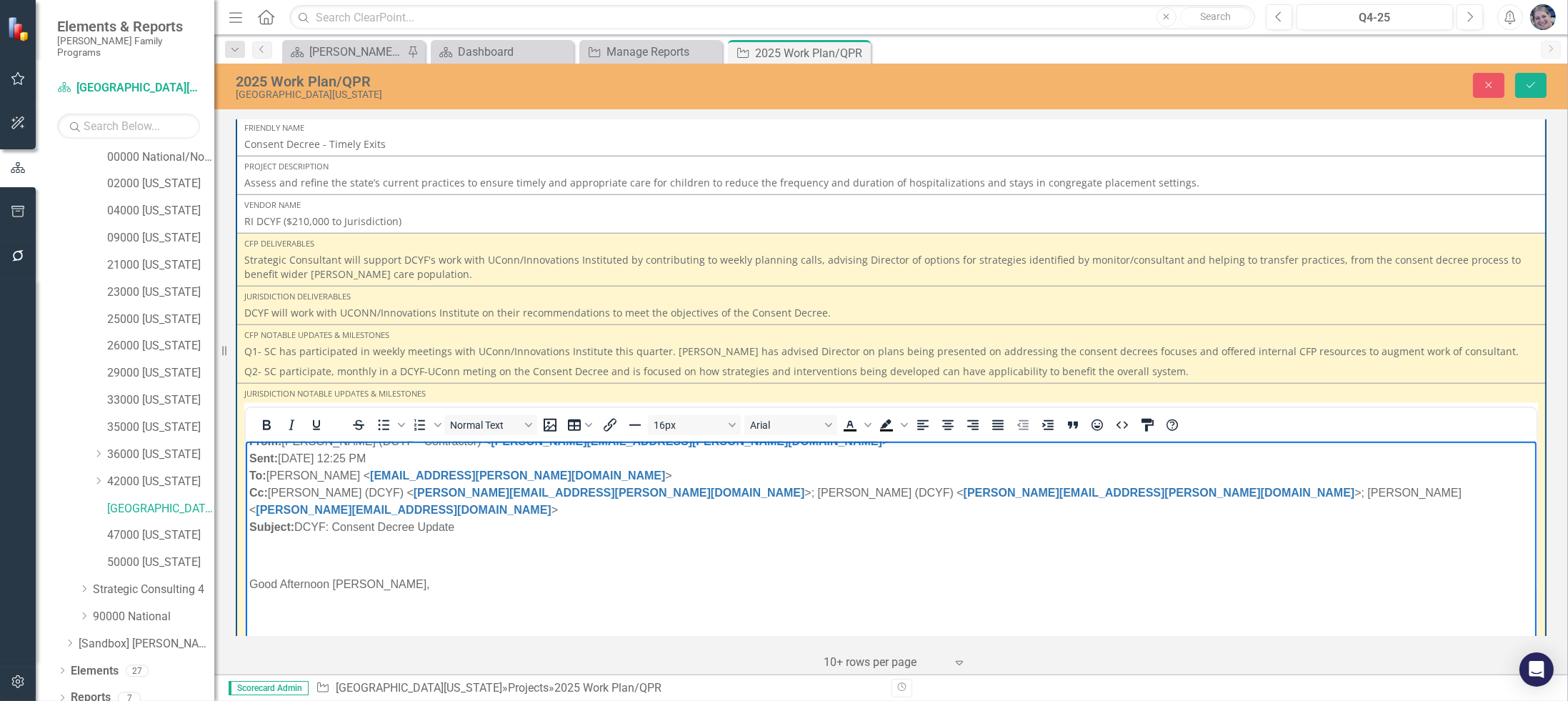
scroll to position [48, 0]
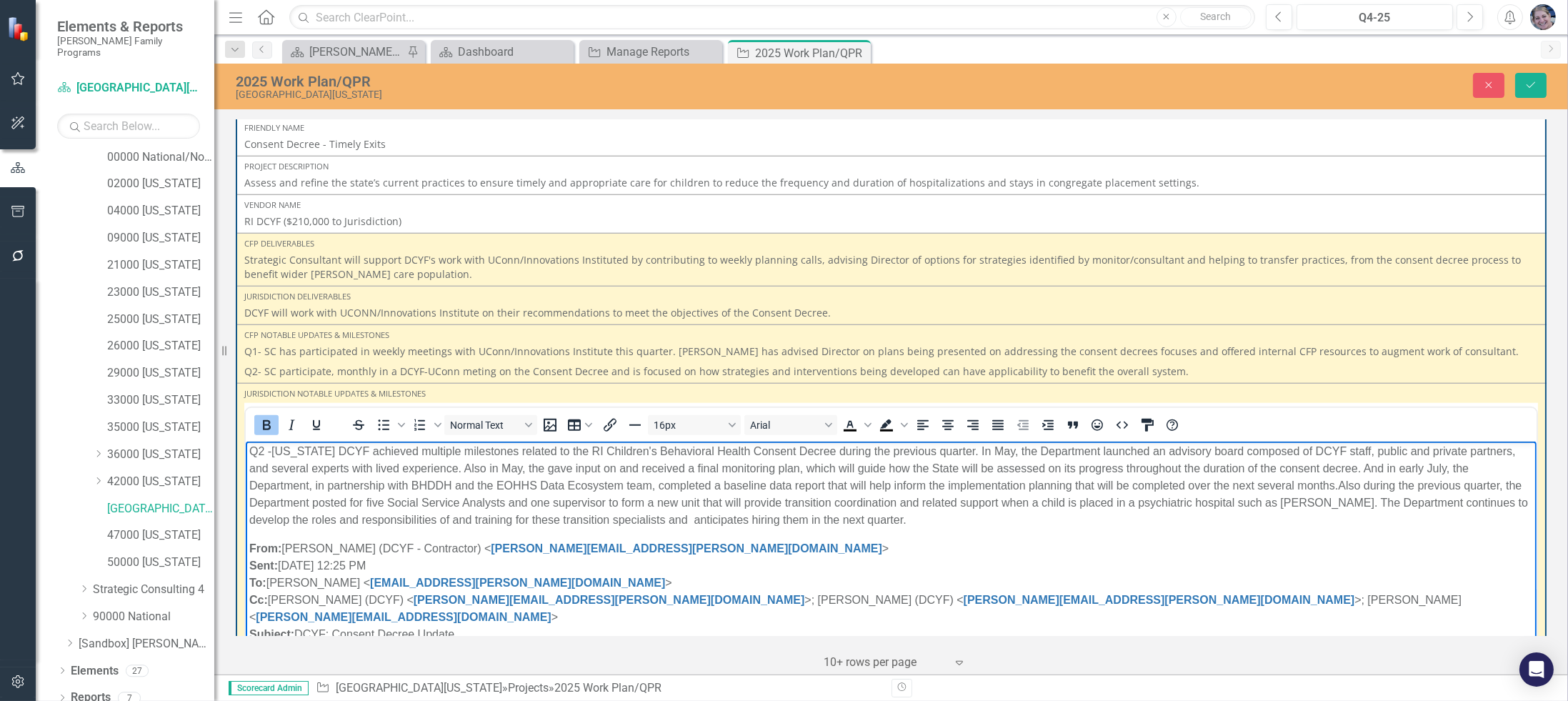
click at [248, 545] on strong "From:" at bounding box center [264, 548] width 32 height 13
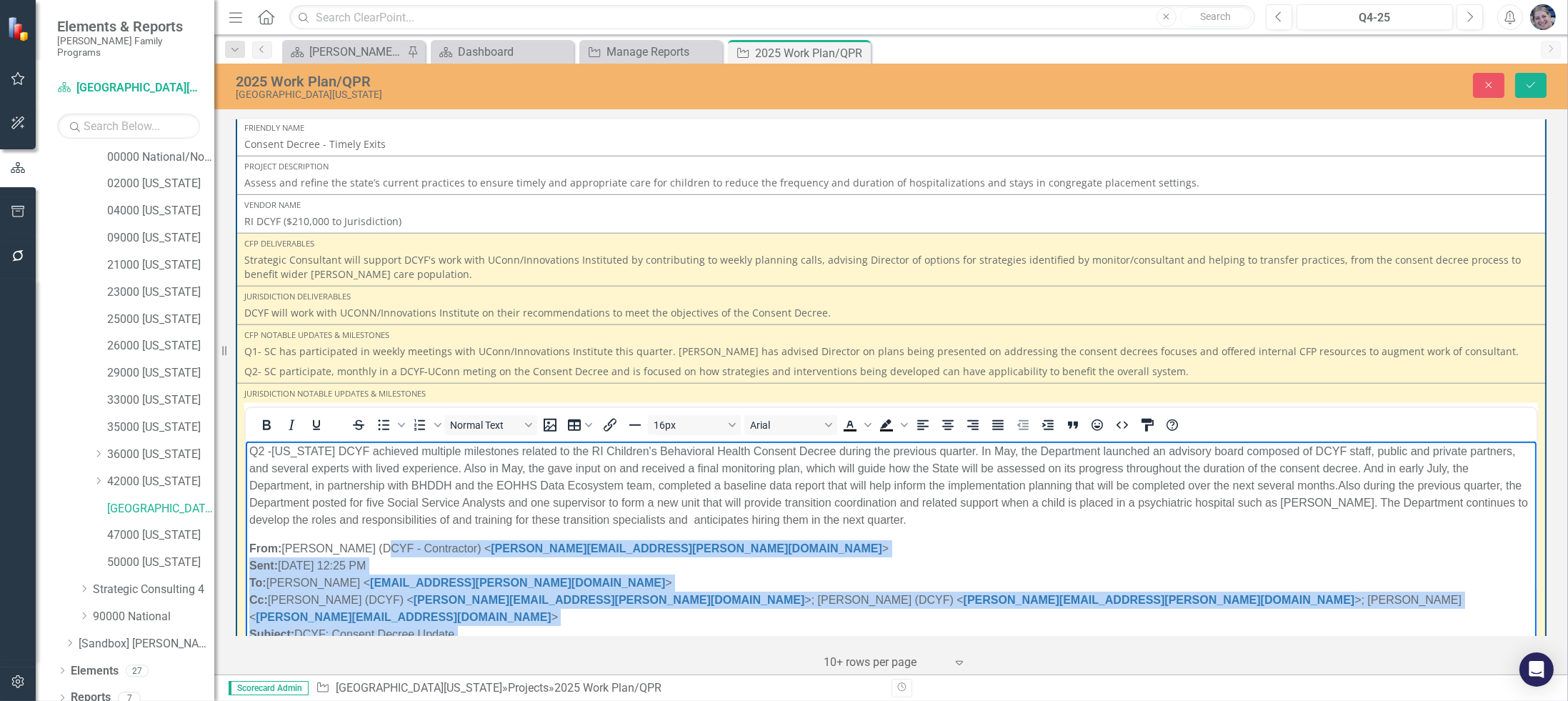
drag, startPoint x: 371, startPoint y: 542, endPoint x: 412, endPoint y: 672, distance: 136.3
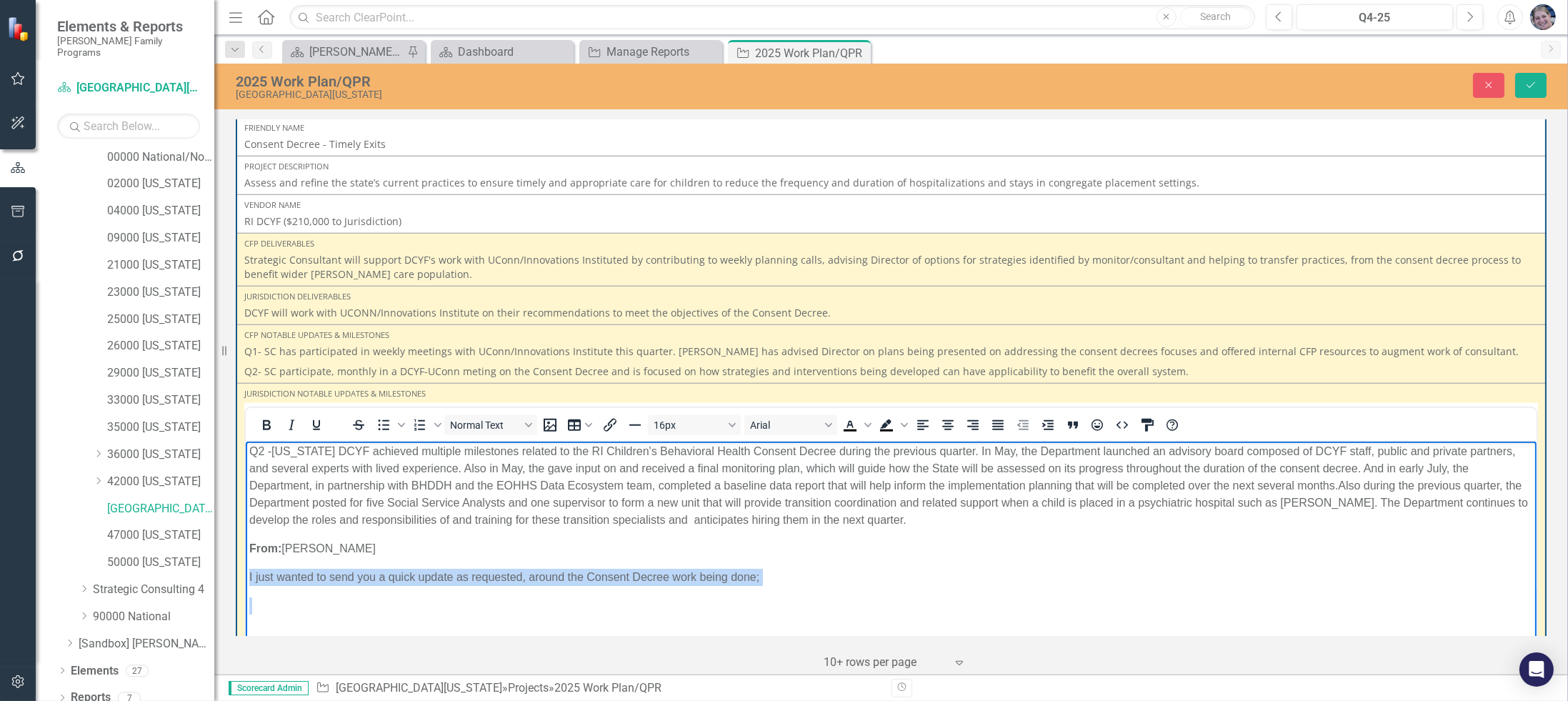
drag, startPoint x: 247, startPoint y: 582, endPoint x: 782, endPoint y: 591, distance: 535.1
click at [782, 591] on body "Q1- SC has been advising DCYF on consent decree work UConn/Innovations Institut…" at bounding box center [891, 688] width 1292 height 590
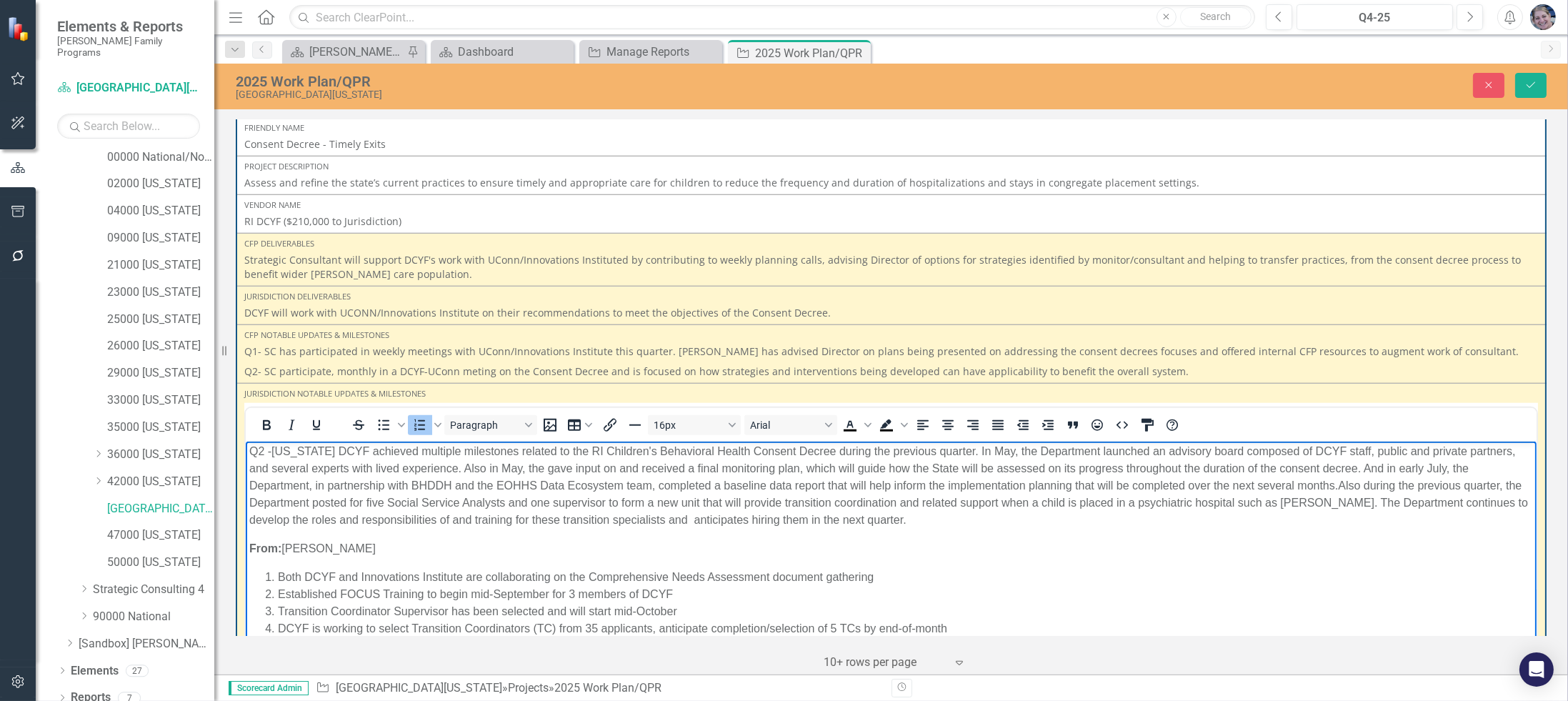
click at [410, 552] on p "From: Hageman, Chris" at bounding box center [890, 549] width 1284 height 17
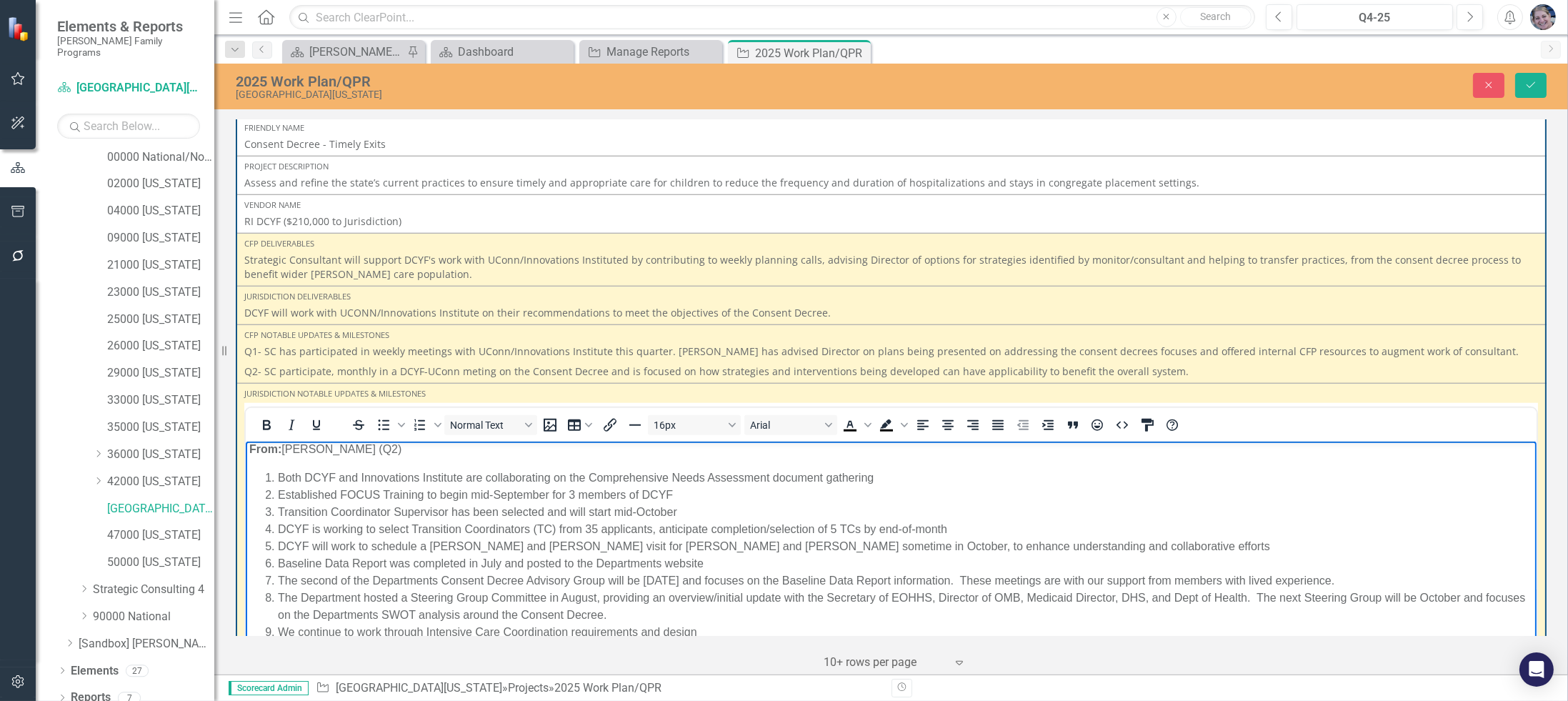
scroll to position [40, 0]
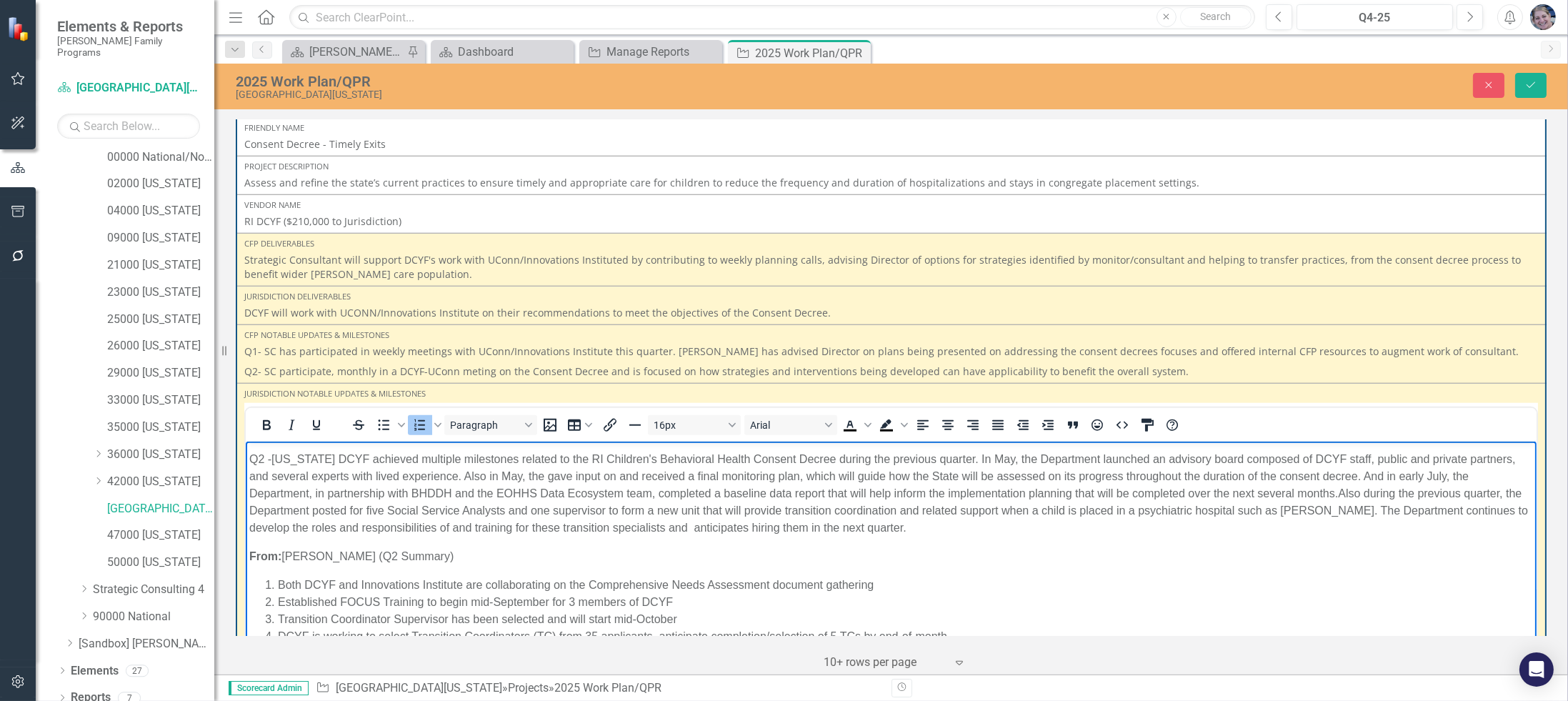
click at [391, 573] on body "Q1- SC has been advising DCYF on consent decree work UConn/Innovations Institut…" at bounding box center [891, 654] width 1292 height 505
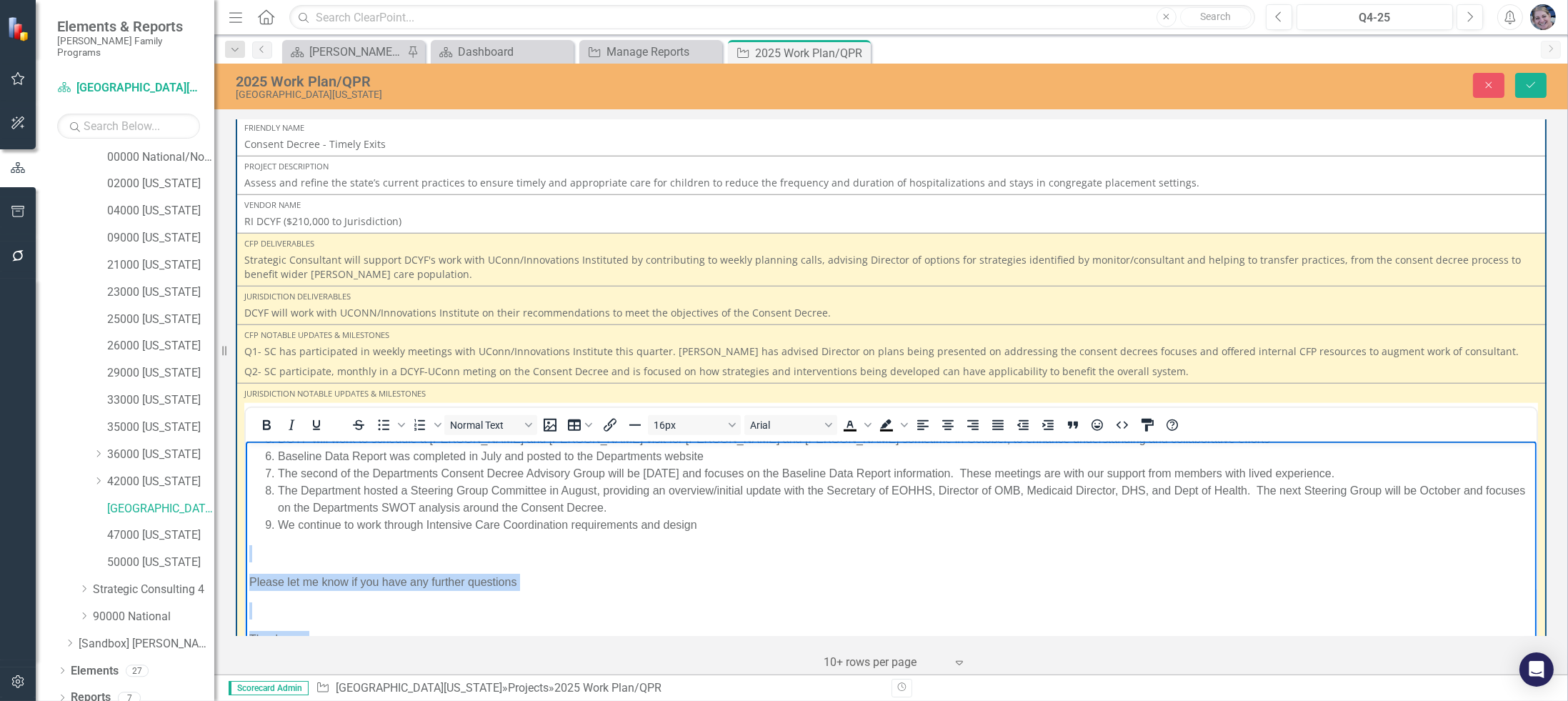
drag, startPoint x: 315, startPoint y: 552, endPoint x: 413, endPoint y: 668, distance: 151.9
click at [413, 668] on body "Q1- SC has been advising DCYF on consent decree work UConn/Innovations Institut…" at bounding box center [891, 440] width 1292 height 505
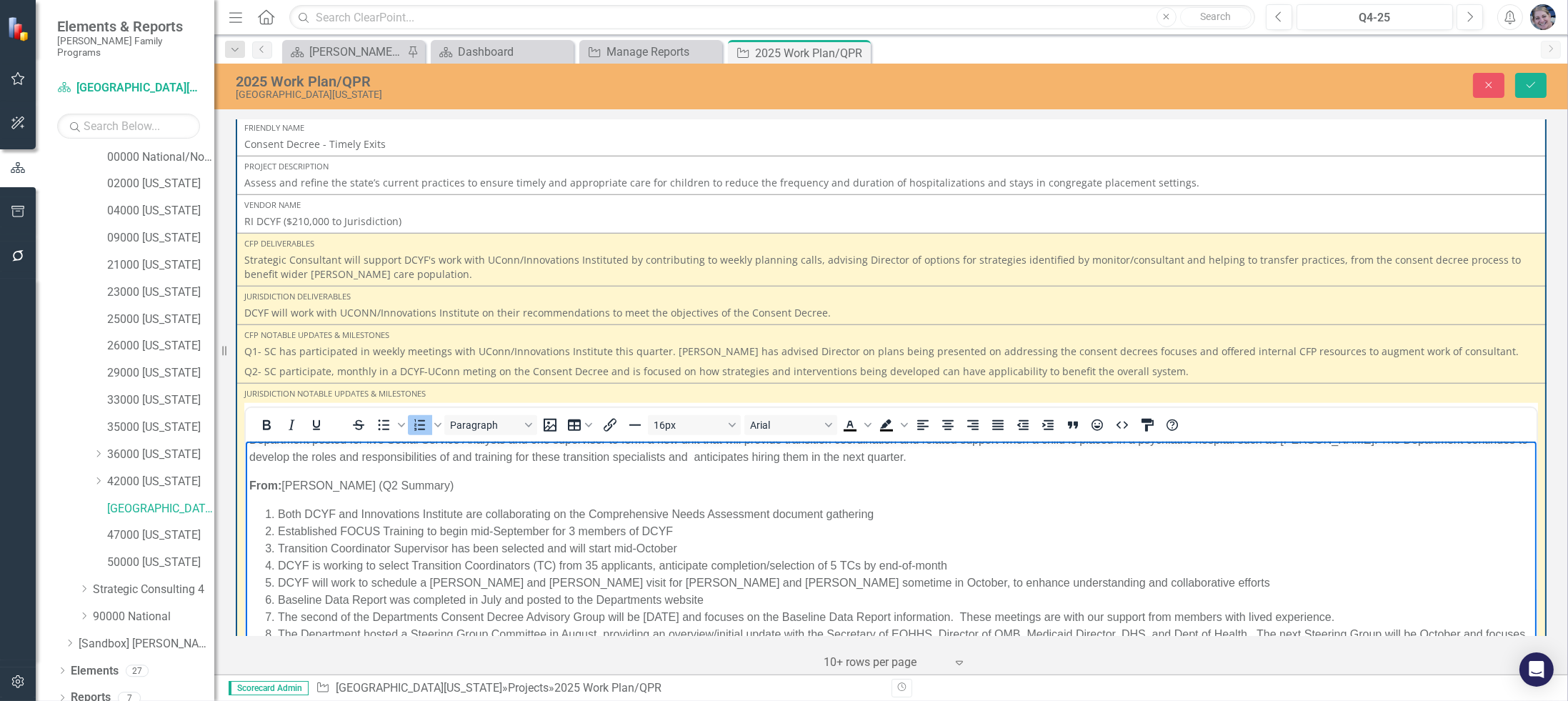
scroll to position [0, 0]
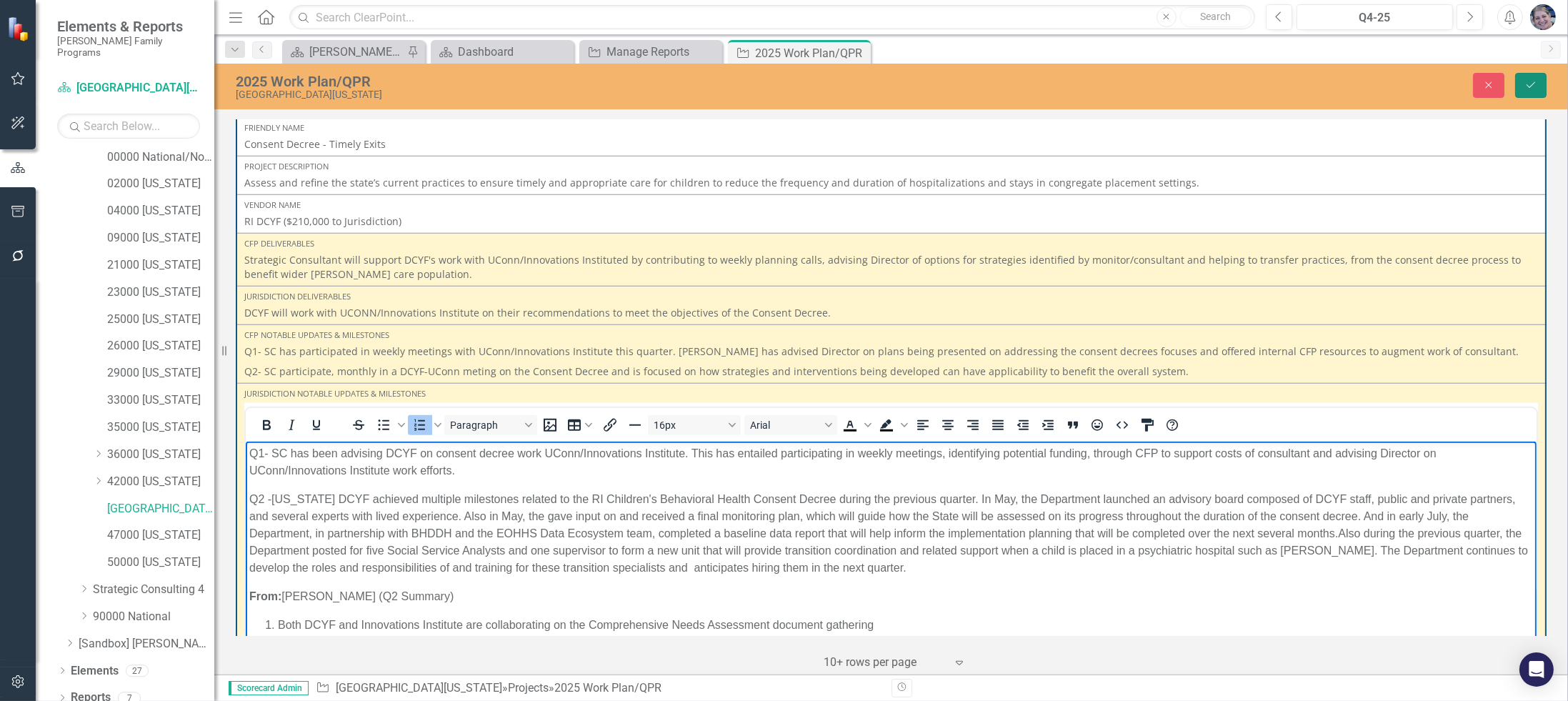
click at [1535, 87] on icon "Save" at bounding box center [1530, 85] width 13 height 10
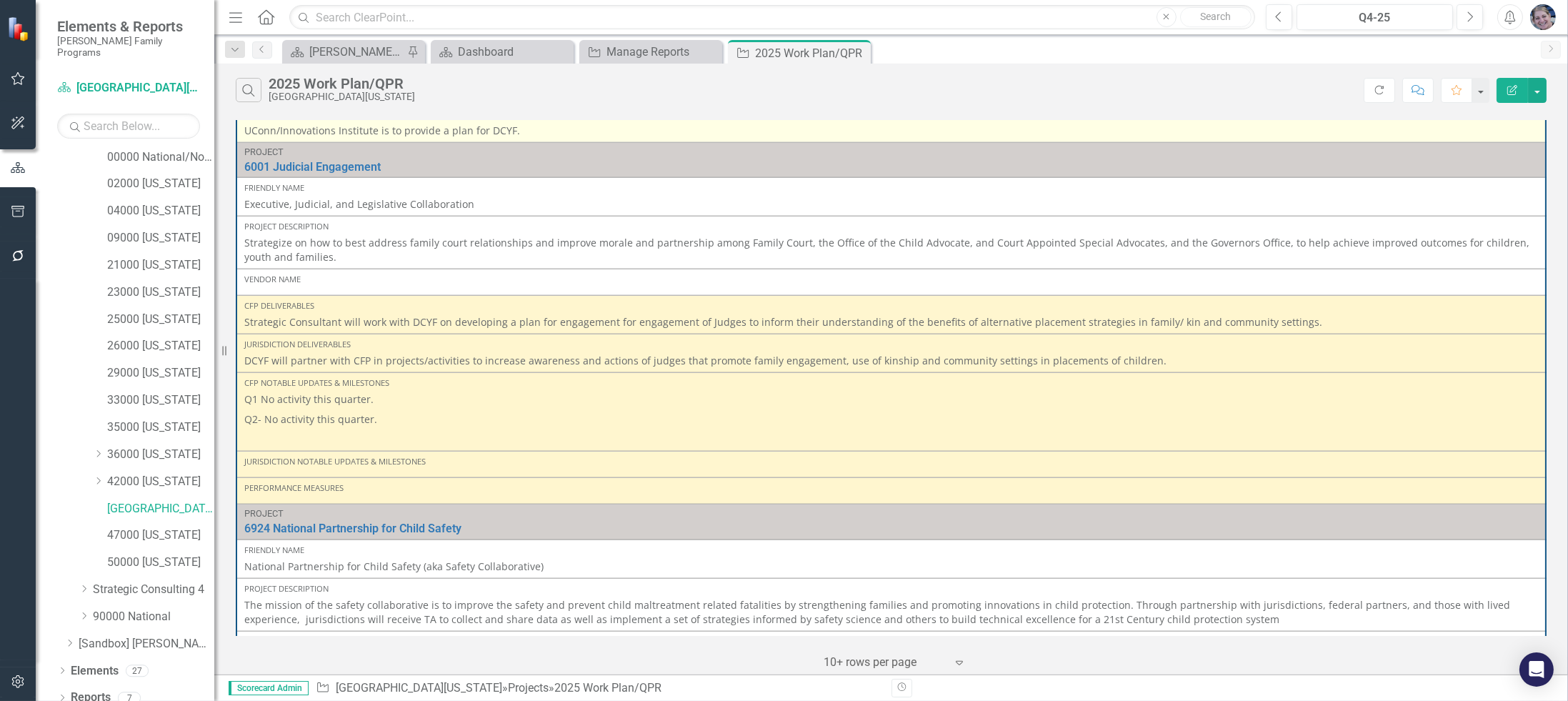
scroll to position [3687, 0]
